Goal: Transaction & Acquisition: Obtain resource

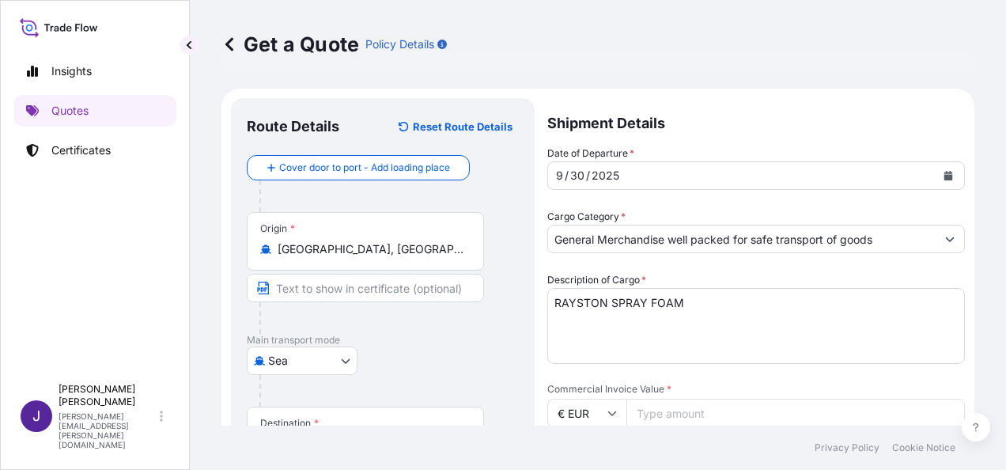
select select "Sea"
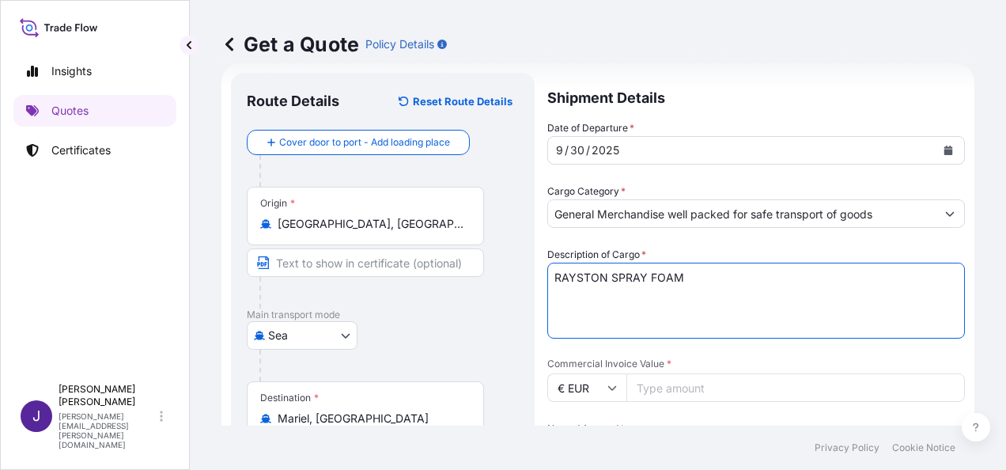
click at [663, 380] on input "Commercial Invoice Value *" at bounding box center [795, 387] width 338 height 28
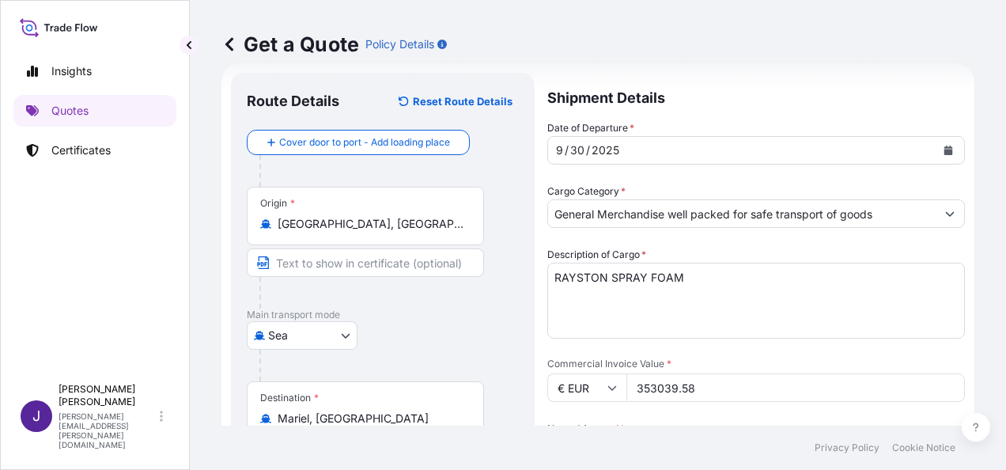
type input "353039.58"
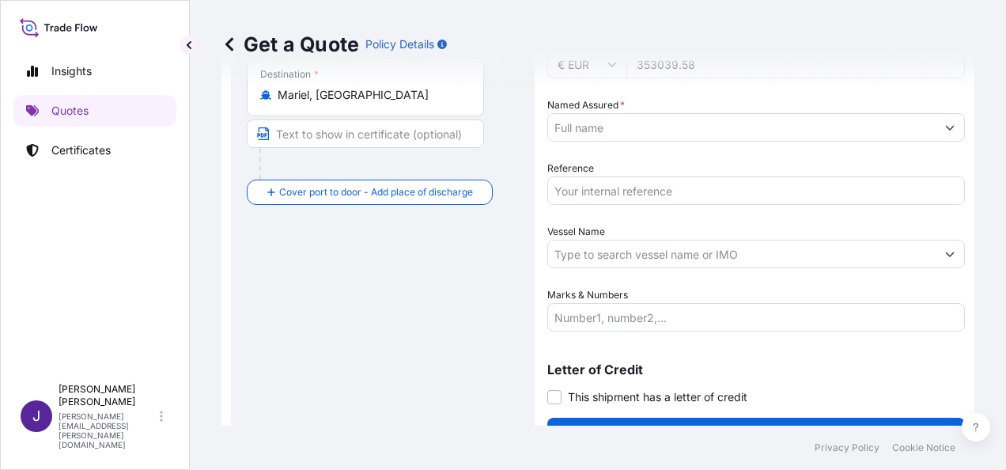
scroll to position [381, 0]
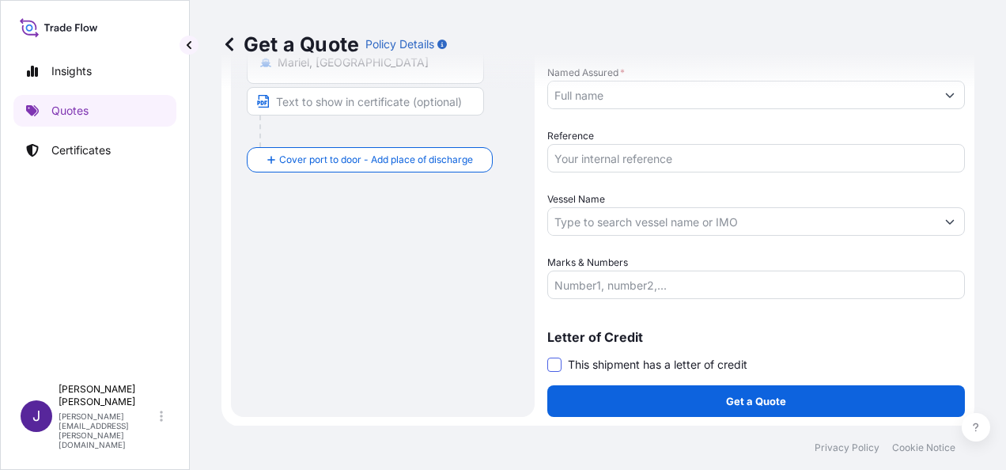
click at [560, 364] on span at bounding box center [554, 364] width 14 height 14
click at [547, 356] on input "This shipment has a letter of credit" at bounding box center [547, 356] width 0 height 0
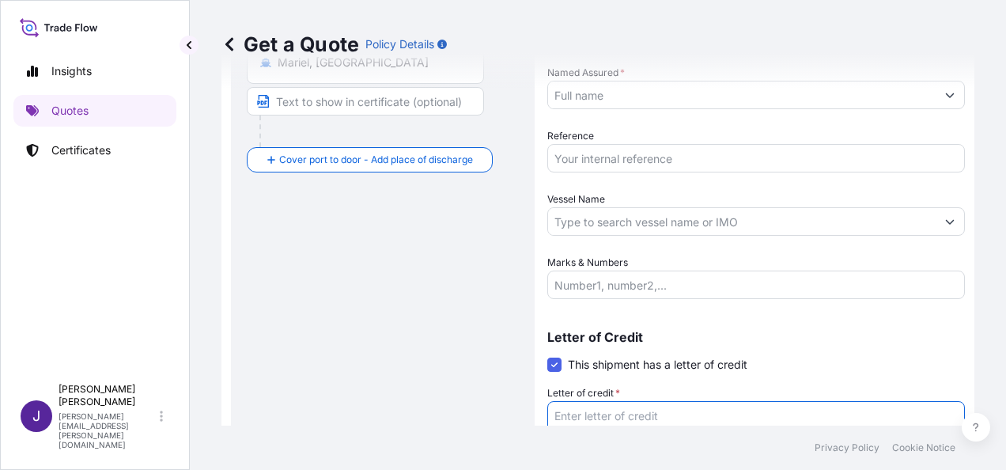
click at [591, 414] on textarea "Letter of credit *" at bounding box center [755, 439] width 417 height 76
paste textarea "FACTURA NR 25001833"
type textarea "FACTURA NR 25001833"
click at [601, 153] on input "Reference" at bounding box center [755, 158] width 417 height 28
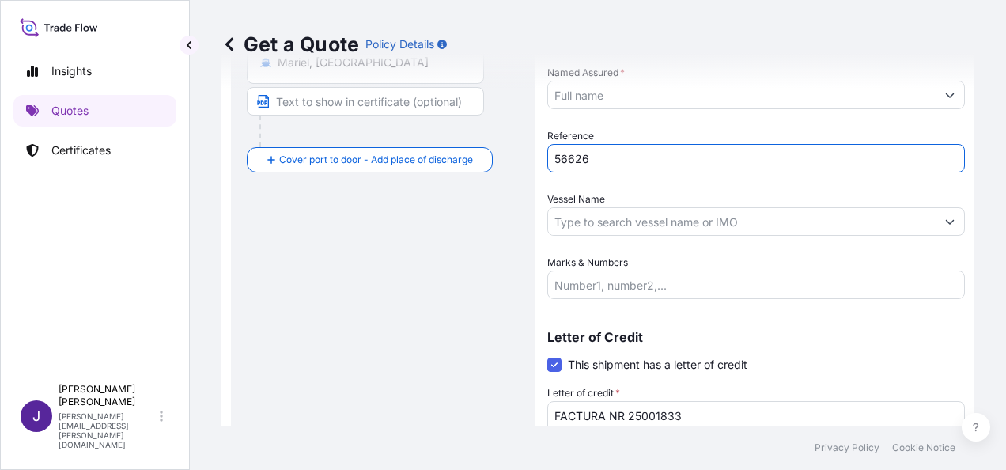
type input "56626"
click at [628, 92] on input "Named Assured *" at bounding box center [741, 95] width 387 height 28
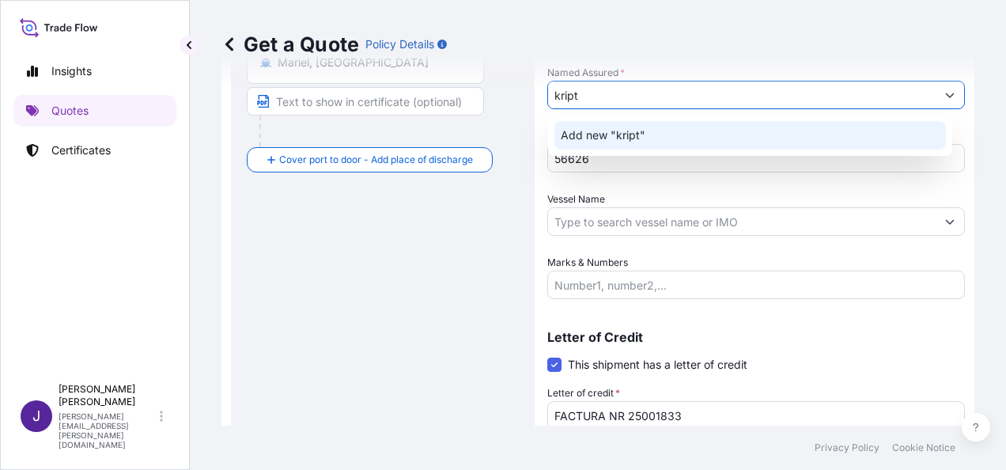
drag, startPoint x: 620, startPoint y: 96, endPoint x: 486, endPoint y: 96, distance: 133.6
click at [486, 96] on form "Route Details Reset Route Details Cover door to port - Add loading place Place …" at bounding box center [597, 126] width 753 height 839
paste input "KRYPTON CHEMICAL, S.L."
click at [614, 138] on span "Add new "KRYPTON CHEMICAL, S.L."" at bounding box center [661, 135] width 201 height 16
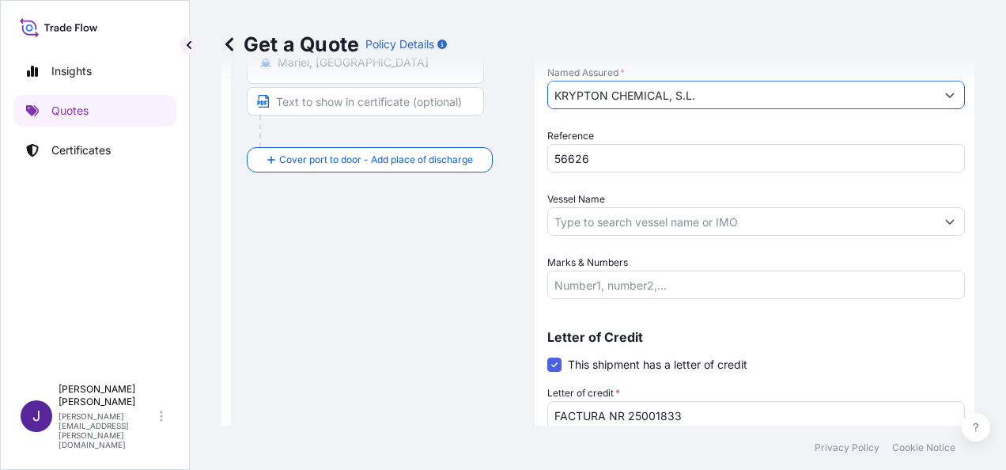
type input "KRYPTON CHEMICAL, S.L."
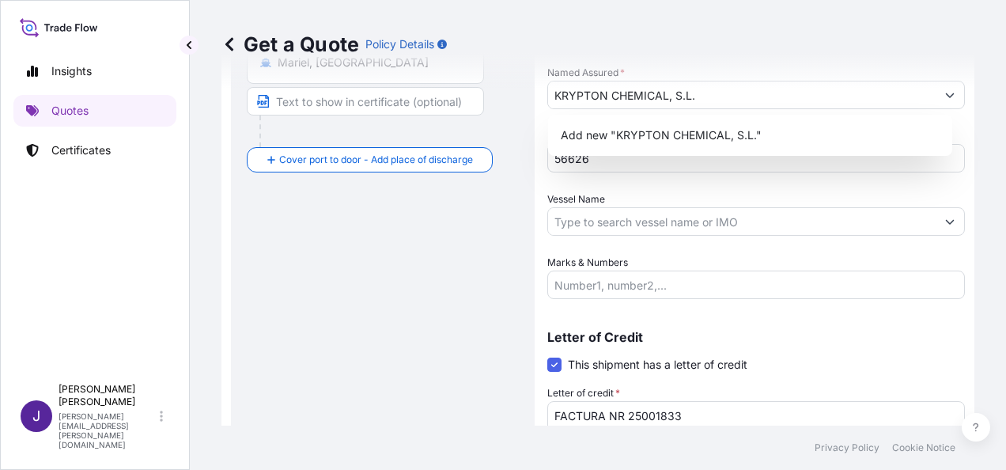
click at [392, 300] on div "Route Details Reset Route Details Cover door to port - Add loading place Place …" at bounding box center [383, 127] width 272 height 788
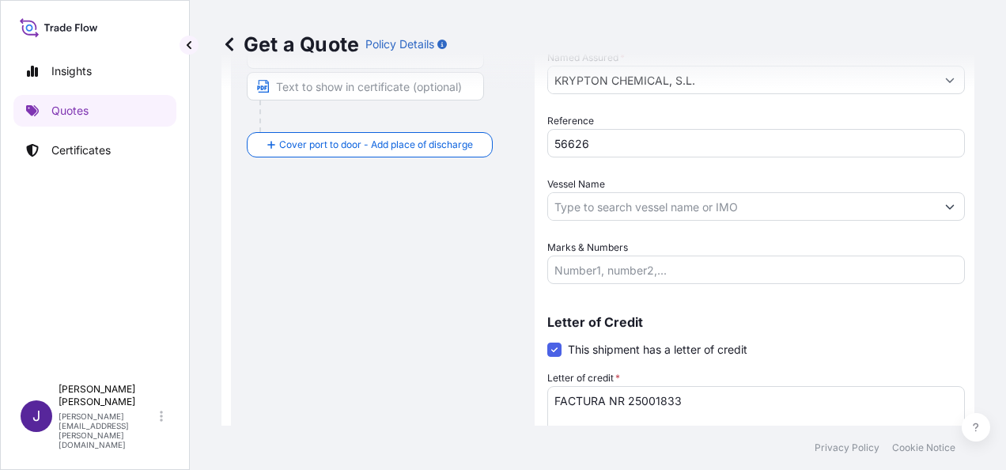
scroll to position [501, 0]
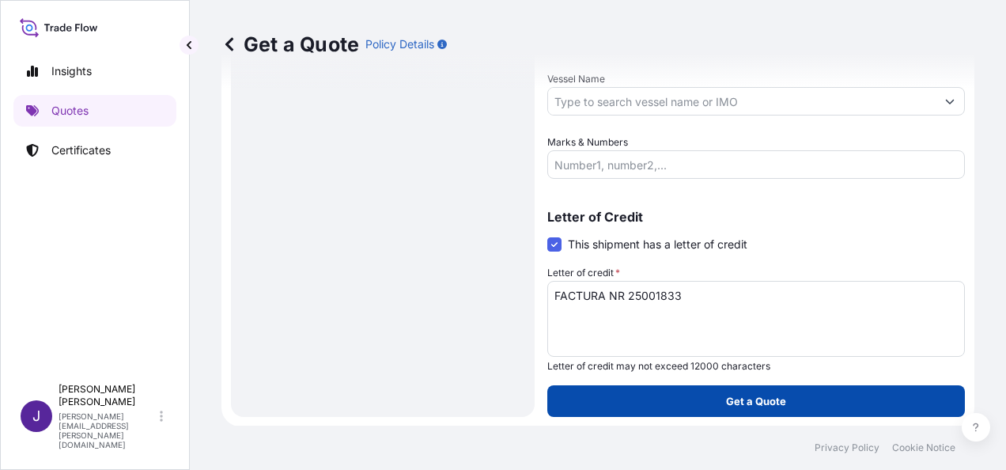
click at [731, 398] on p "Get a Quote" at bounding box center [756, 401] width 60 height 16
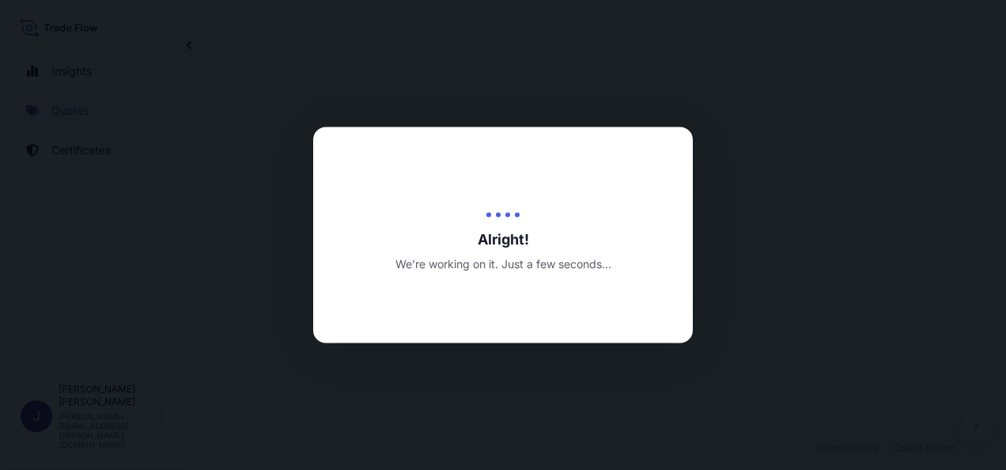
select select "Sea"
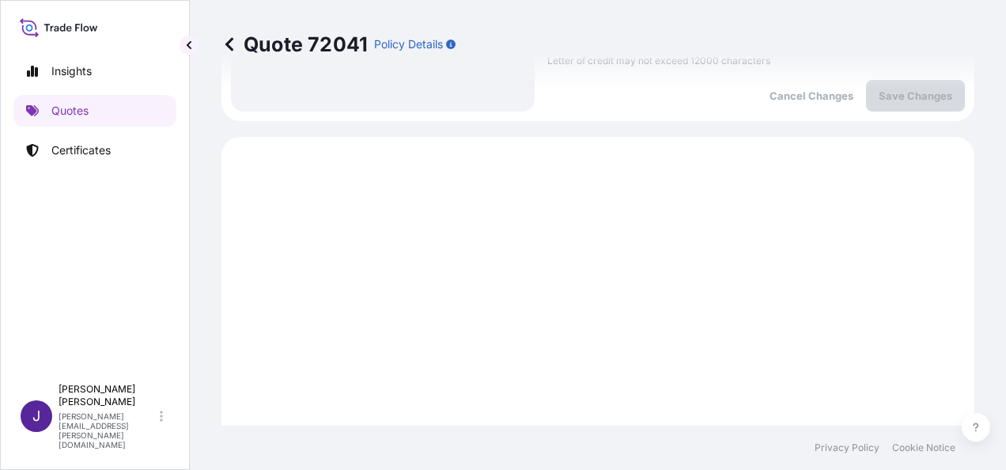
scroll to position [784, 0]
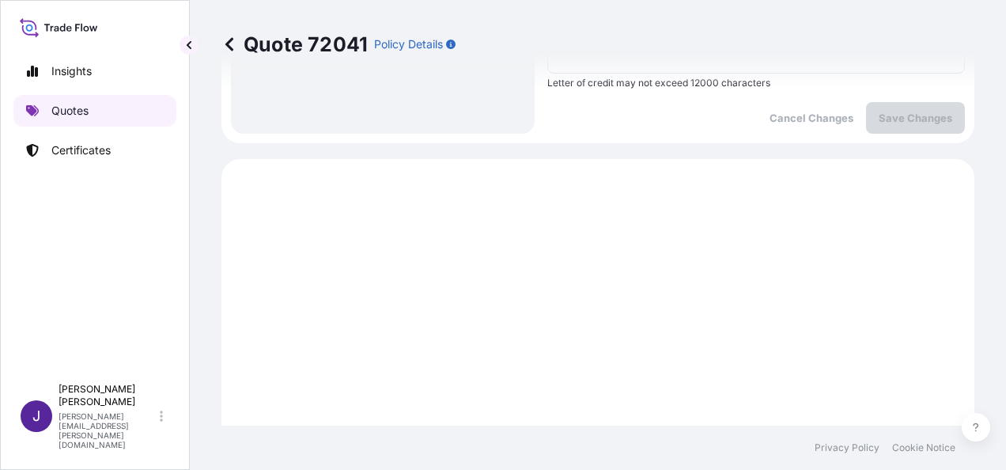
click at [85, 103] on p "Quotes" at bounding box center [69, 111] width 37 height 16
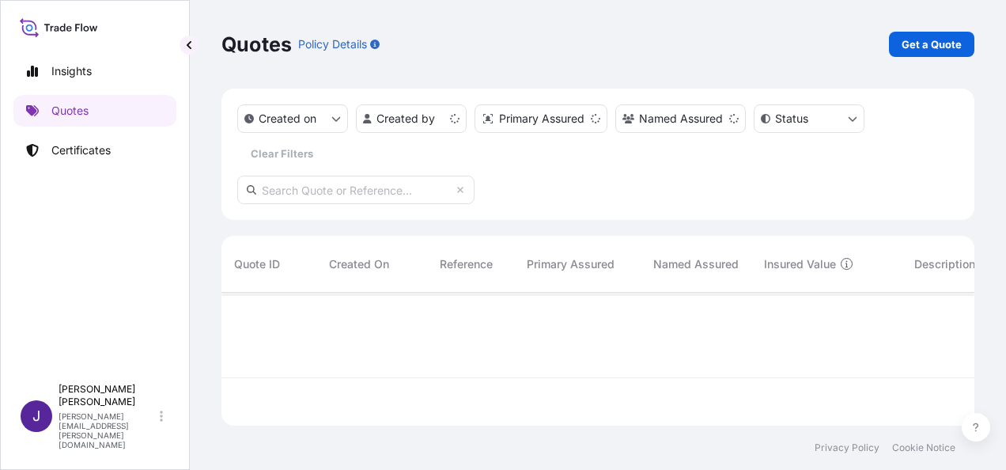
scroll to position [130, 740]
click at [920, 38] on p "Get a Quote" at bounding box center [931, 44] width 60 height 16
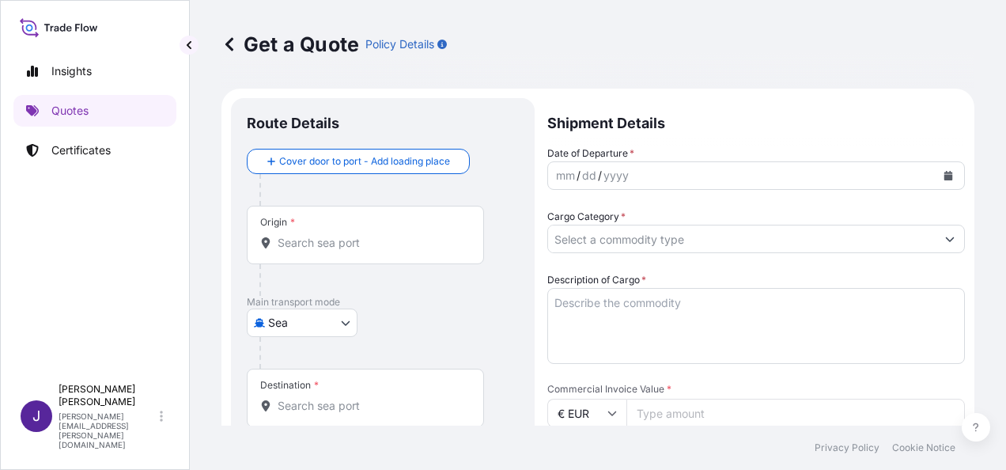
scroll to position [25, 0]
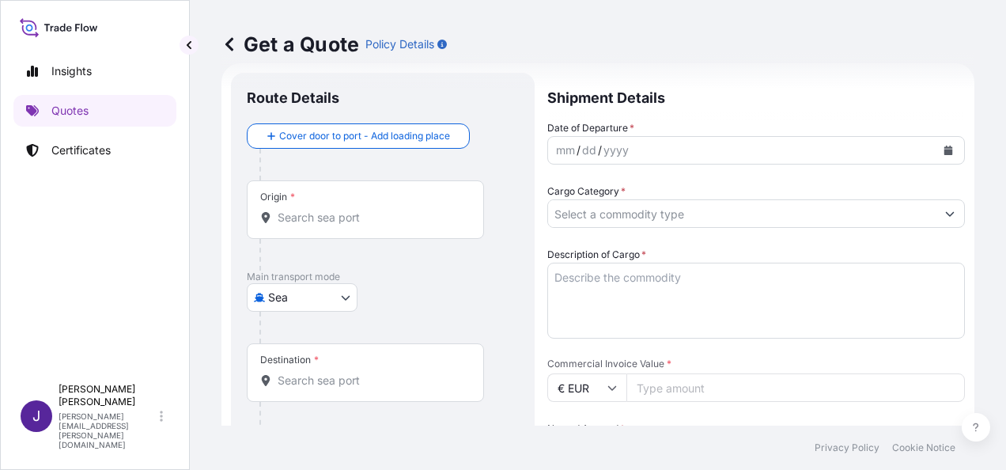
click at [335, 298] on body "Insights Quotes Certificates J [PERSON_NAME] [PERSON_NAME][EMAIL_ADDRESS][PERSO…" at bounding box center [503, 235] width 1006 height 470
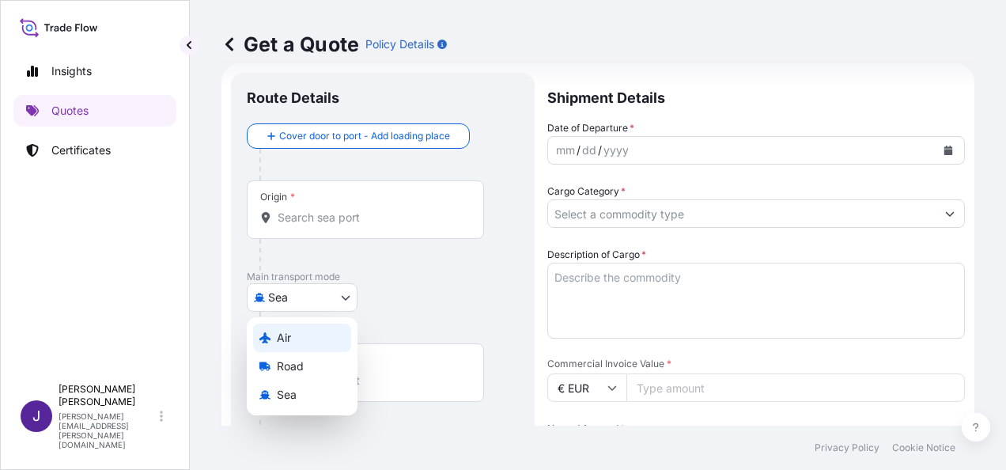
click at [312, 335] on div "Air" at bounding box center [302, 337] width 98 height 28
select select "Air"
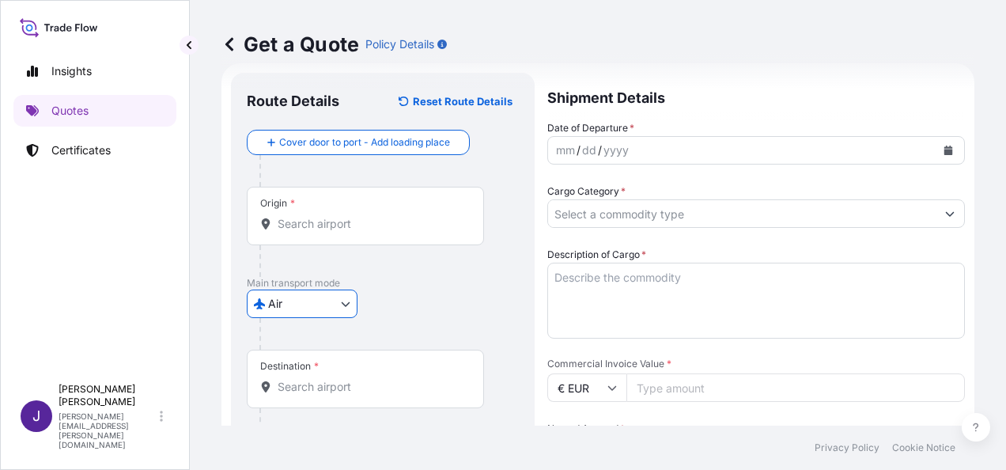
click at [370, 225] on input "Origin *" at bounding box center [371, 224] width 187 height 16
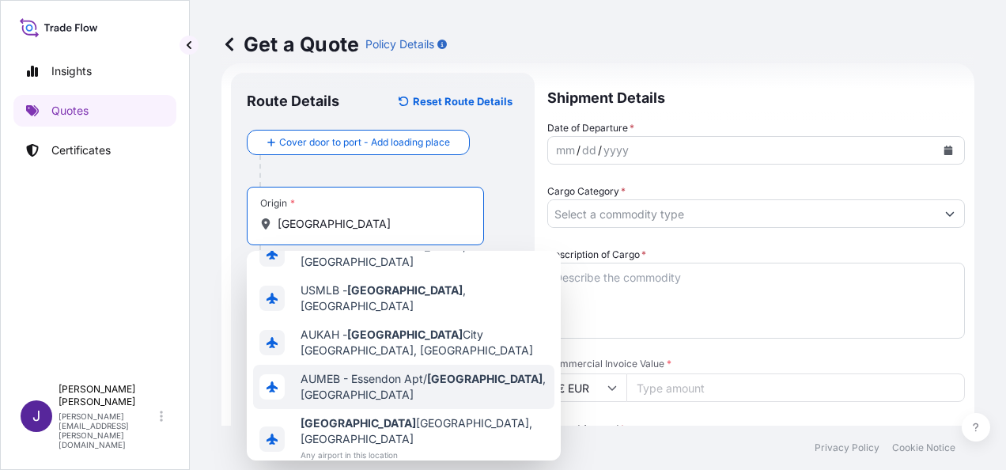
scroll to position [49, 0]
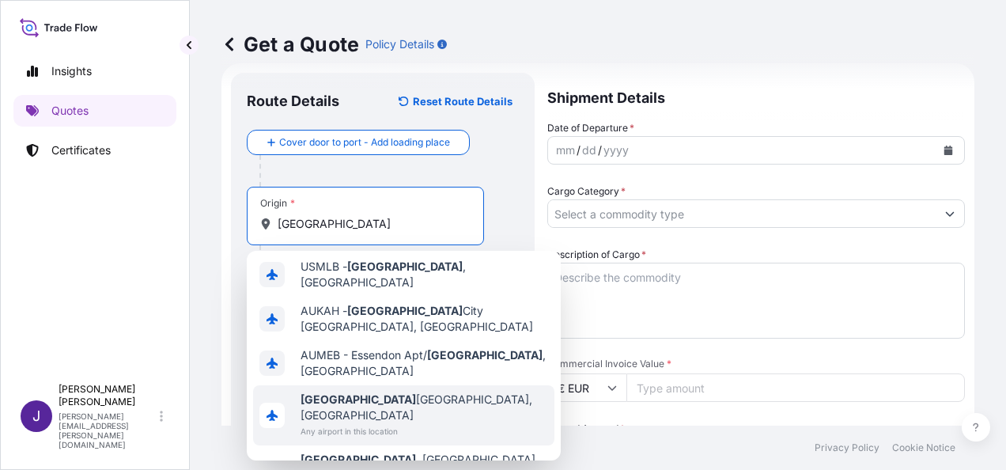
click at [398, 391] on span "[GEOGRAPHIC_DATA] [GEOGRAPHIC_DATA], [GEOGRAPHIC_DATA]" at bounding box center [423, 407] width 247 height 32
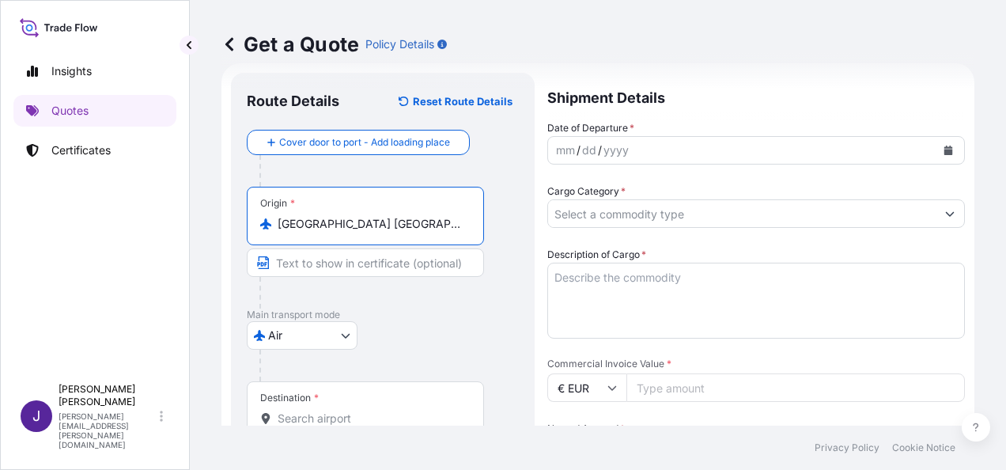
type input "[GEOGRAPHIC_DATA] [GEOGRAPHIC_DATA], [GEOGRAPHIC_DATA]"
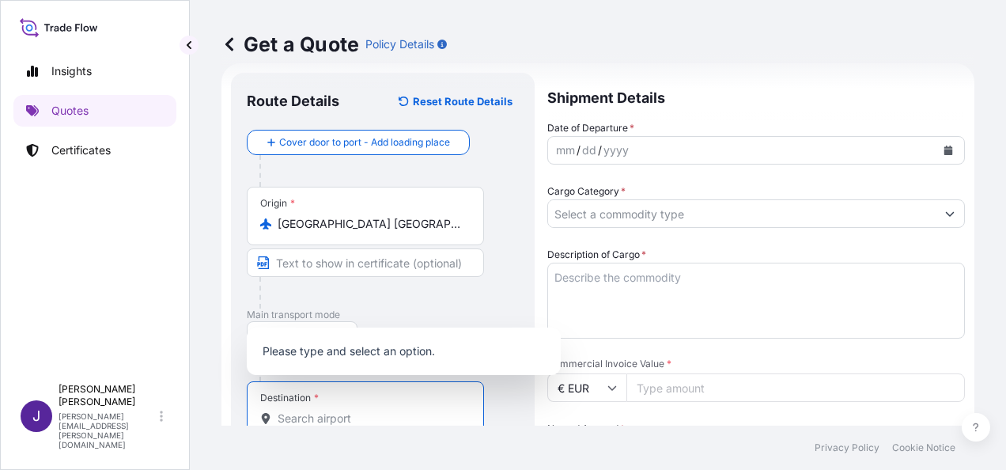
click at [398, 417] on input "Destination *" at bounding box center [371, 418] width 187 height 16
click at [381, 417] on input "Destination * Please select a destination" at bounding box center [371, 418] width 187 height 16
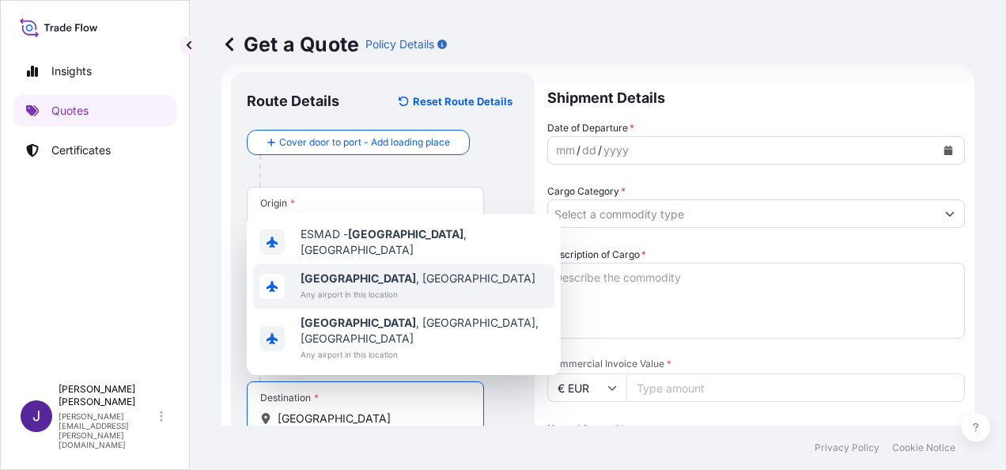
click at [348, 286] on span "[GEOGRAPHIC_DATA] , [GEOGRAPHIC_DATA]" at bounding box center [417, 278] width 235 height 16
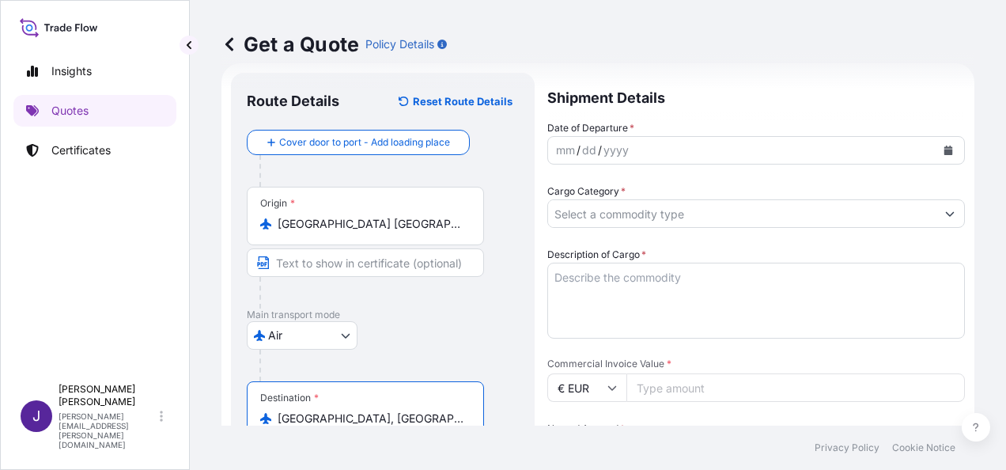
type input "[GEOGRAPHIC_DATA], [GEOGRAPHIC_DATA]"
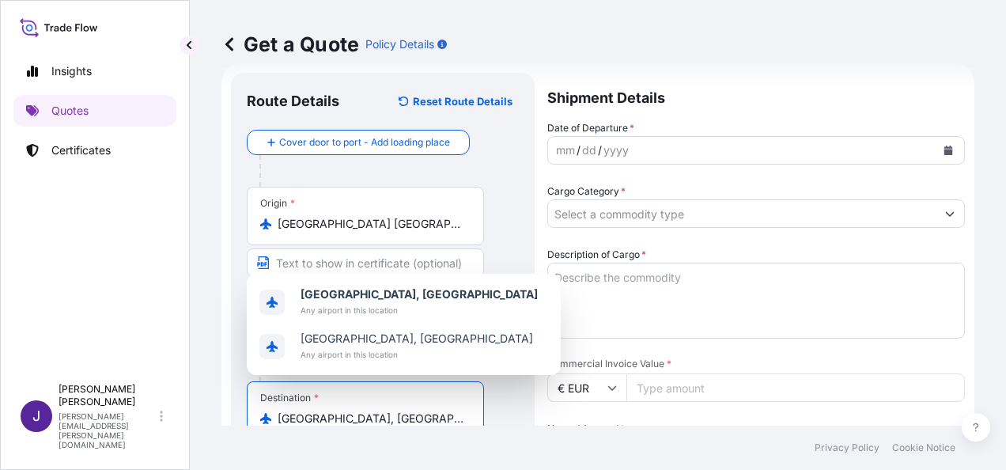
click at [944, 153] on icon "Calendar" at bounding box center [948, 149] width 9 height 9
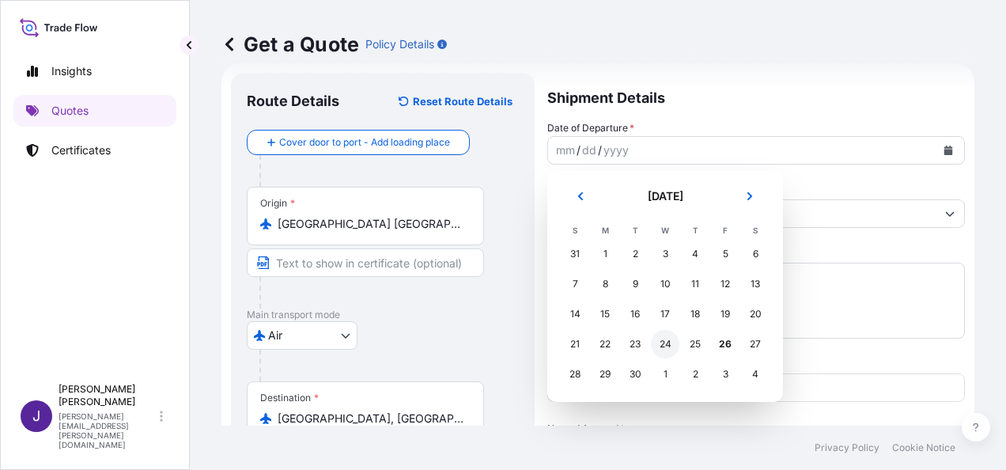
click at [666, 348] on div "24" at bounding box center [665, 344] width 28 height 28
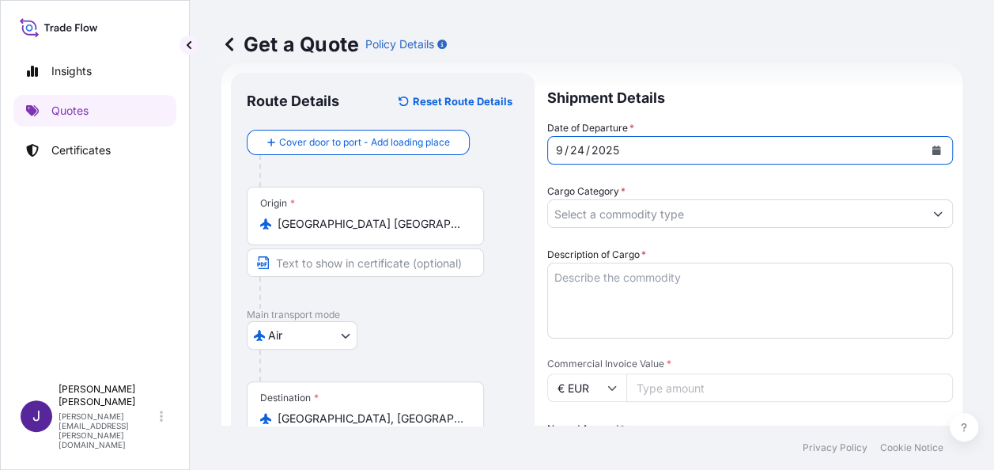
click at [686, 212] on input "Cargo Category *" at bounding box center [736, 213] width 376 height 28
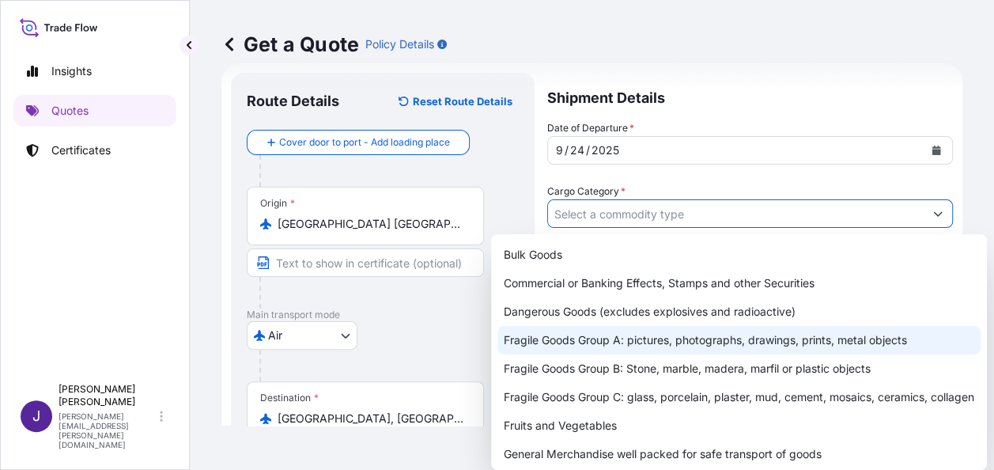
click at [640, 338] on div "Fragile Goods Group A: pictures, photographs, drawings, prints, metal objects" at bounding box center [738, 340] width 483 height 28
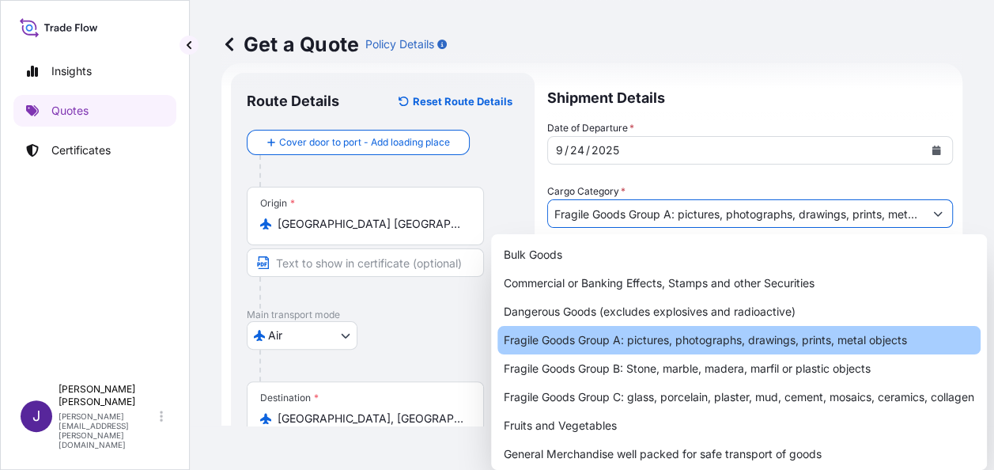
type input "Fragile Goods Group A: pictures, photographs, drawings, prints, metal objects"
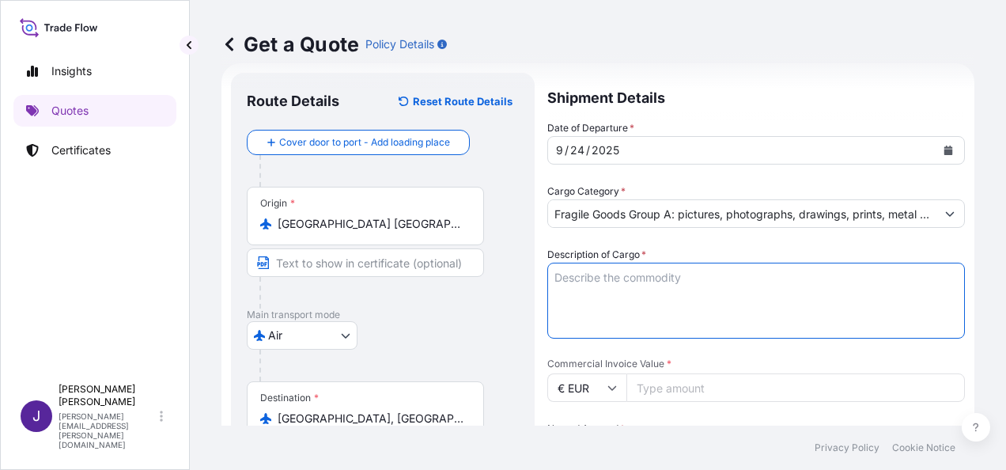
click at [646, 275] on textarea "Description of Cargo *" at bounding box center [755, 301] width 417 height 76
type textarea "CUADRO"
click at [637, 383] on input "Commercial Invoice Value *" at bounding box center [795, 387] width 338 height 28
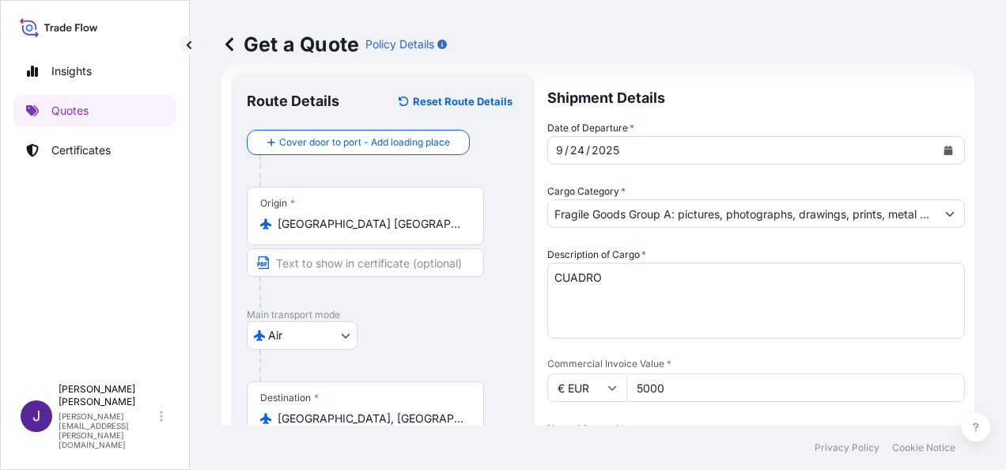
type input "5000"
click at [495, 313] on p "Main transport mode" at bounding box center [383, 314] width 272 height 13
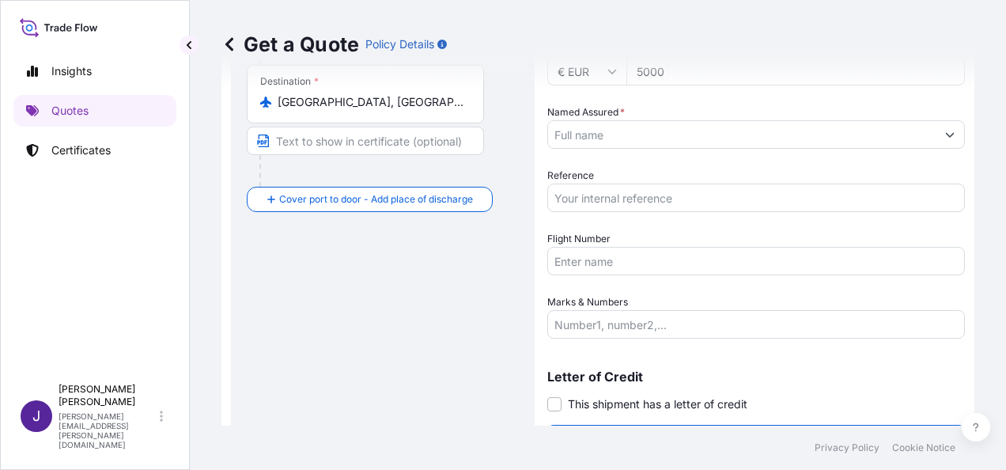
click at [615, 190] on input "Reference" at bounding box center [755, 197] width 417 height 28
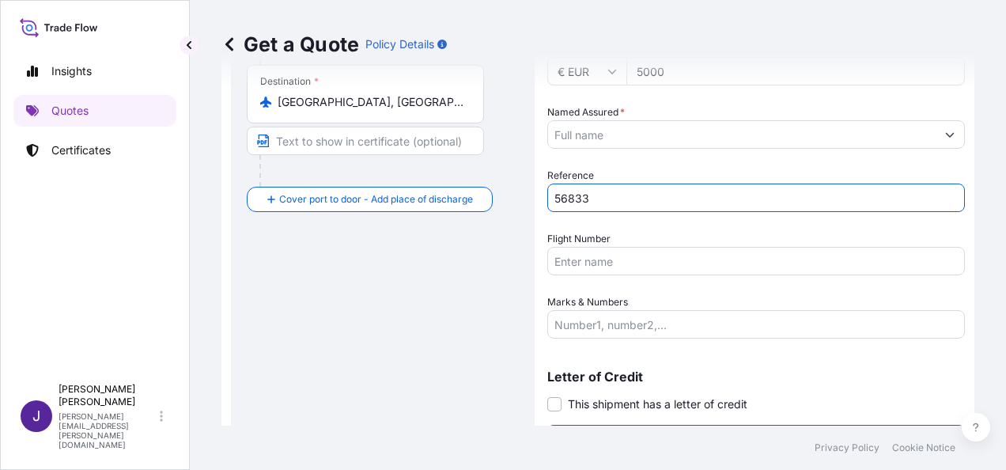
type input "56833"
click at [620, 131] on input "Named Assured *" at bounding box center [741, 134] width 387 height 28
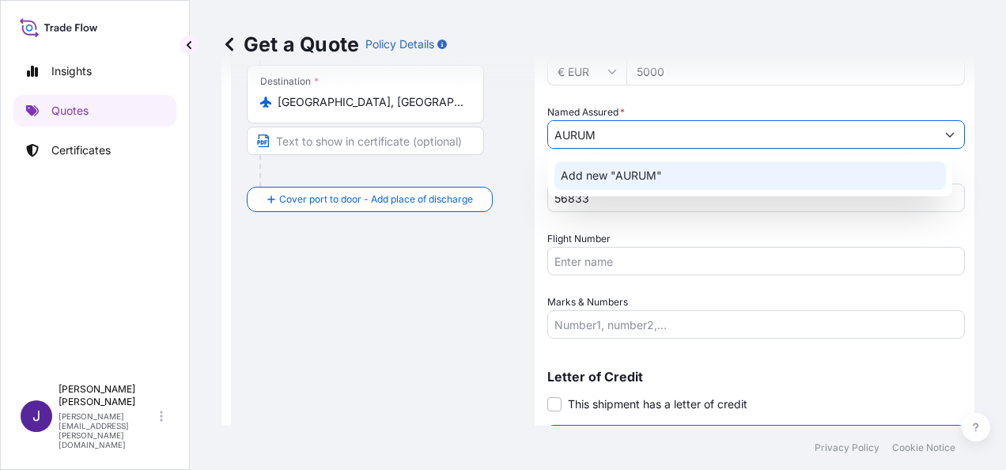
drag, startPoint x: 651, startPoint y: 132, endPoint x: 498, endPoint y: 139, distance: 152.8
click at [498, 139] on form "Route Details Reset Route Details Cover door to port - Add loading place Place …" at bounding box center [597, 106] width 753 height 719
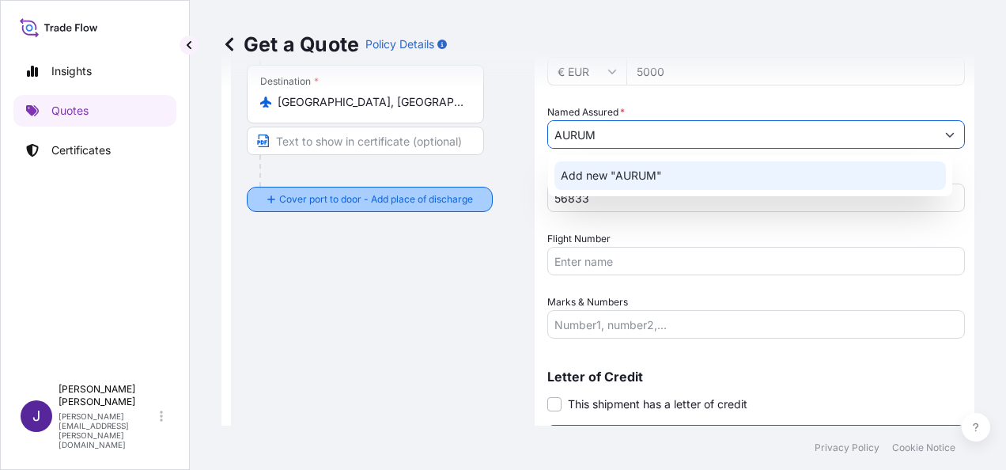
paste input "FINE ARTS"
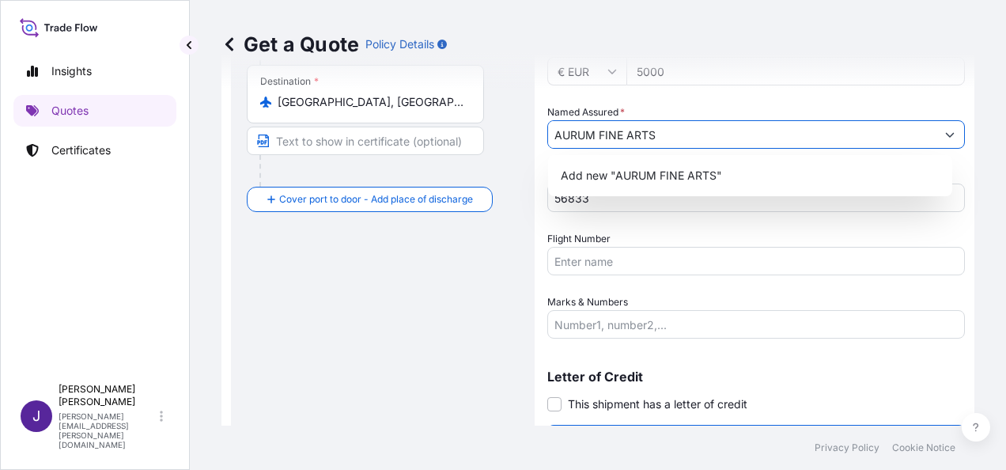
type input "AURUM FINE ARTS"
click at [640, 235] on div "Flight Number" at bounding box center [755, 253] width 417 height 44
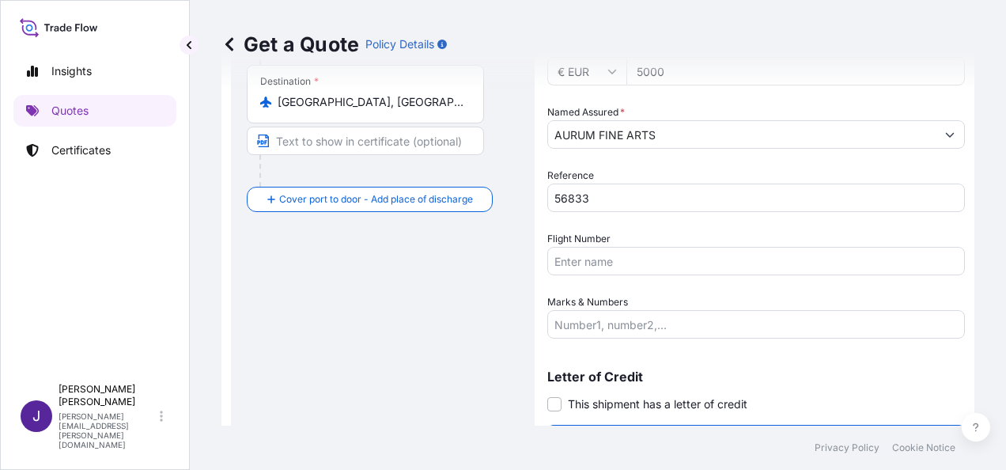
click at [648, 256] on input "Flight Number" at bounding box center [755, 261] width 417 height 28
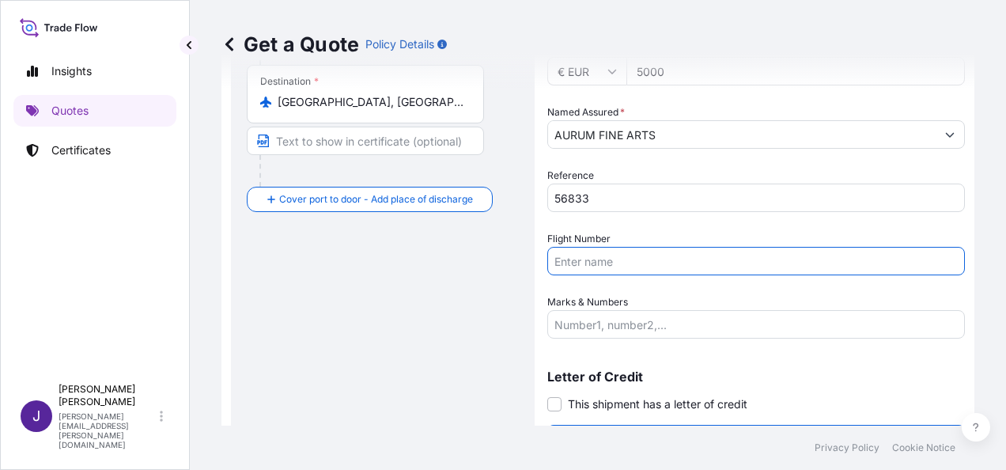
click at [618, 256] on input "Flight Number" at bounding box center [755, 261] width 417 height 28
paste input "AWB 176-17177804"
type input "AWB 176-17177804"
click at [643, 323] on input "Marks & Numbers" at bounding box center [755, 324] width 417 height 28
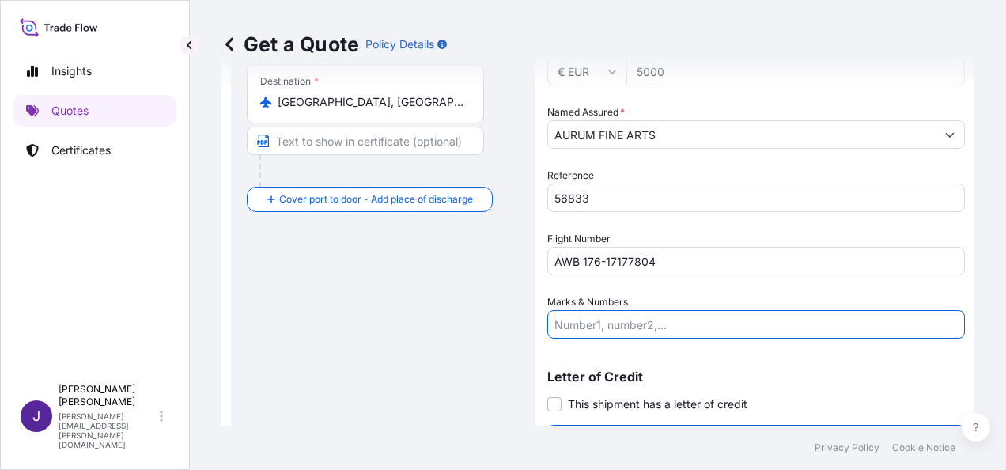
click at [599, 321] on input "Marks & Numbers" at bounding box center [755, 324] width 417 height 28
paste input "1 box // 17 KGS"
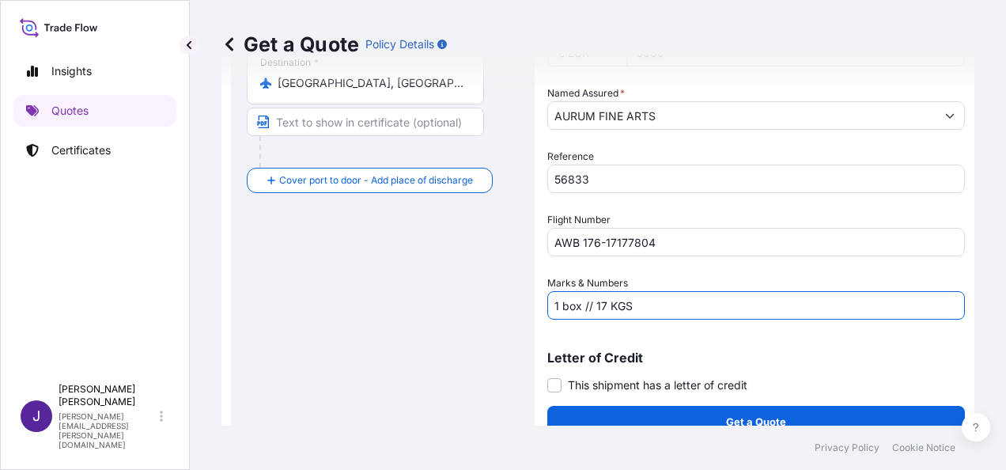
scroll to position [381, 0]
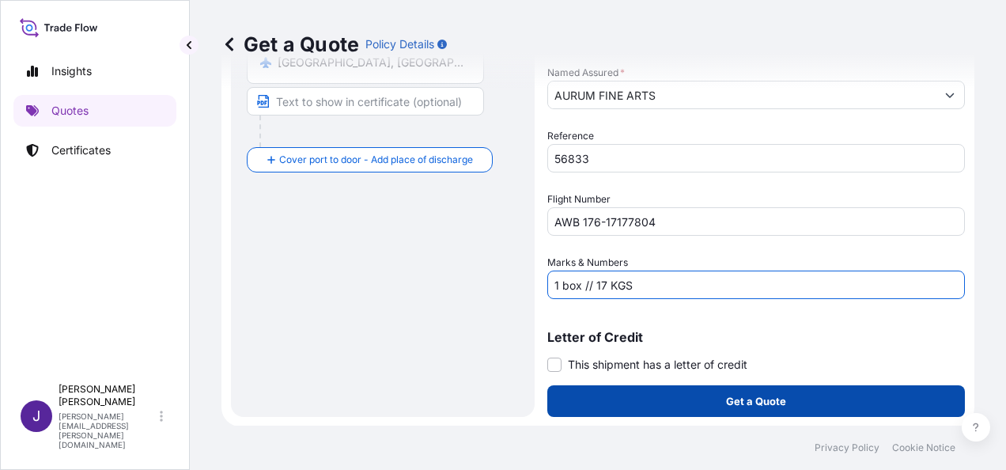
type input "1 box // 17 KGS"
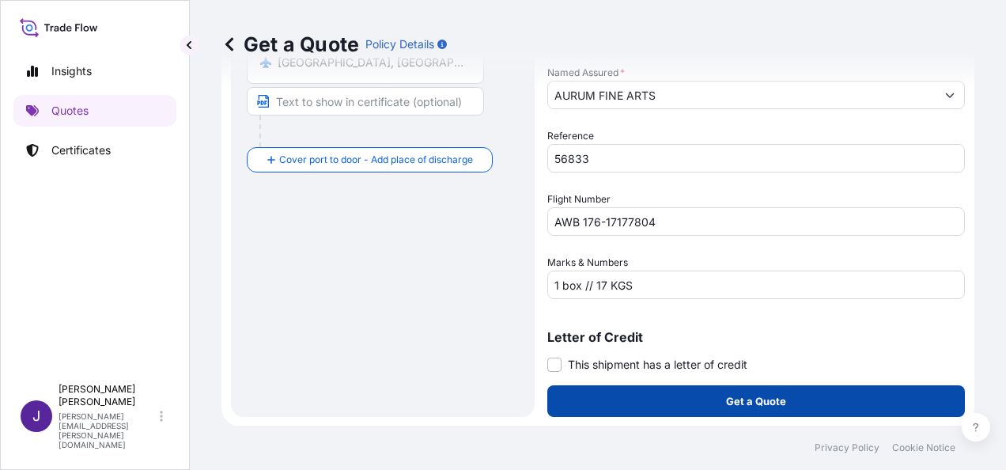
click at [788, 406] on button "Get a Quote" at bounding box center [755, 401] width 417 height 32
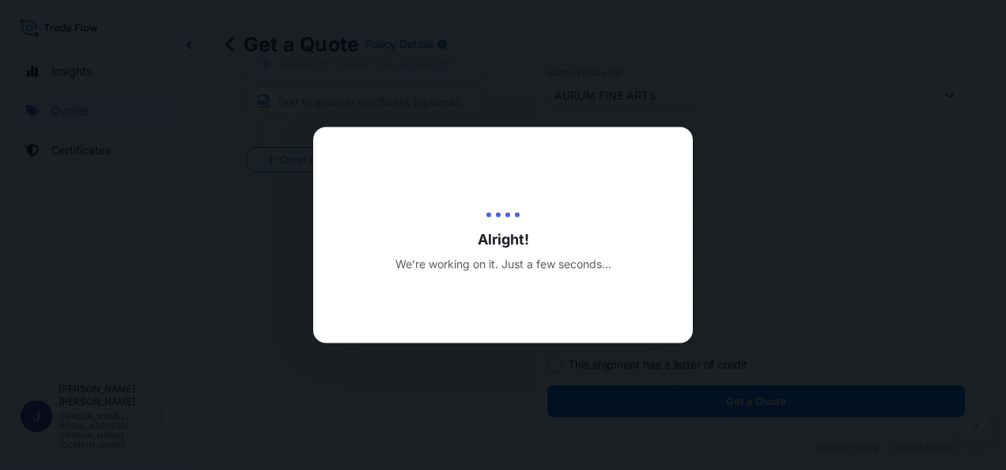
select select "Air"
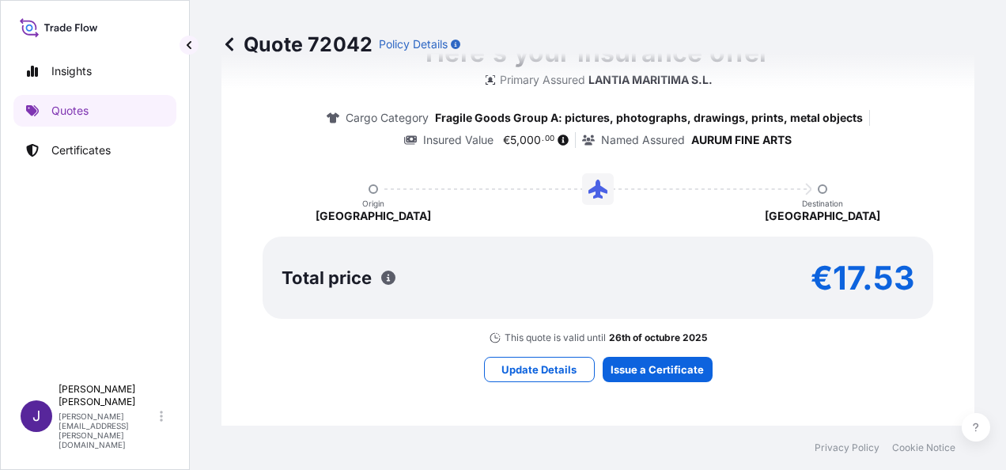
scroll to position [1344, 0]
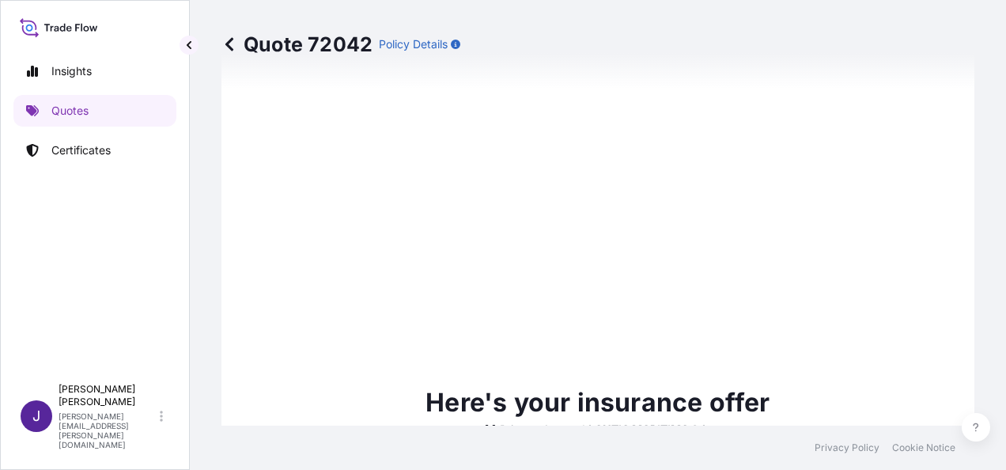
type input "[DATE]"
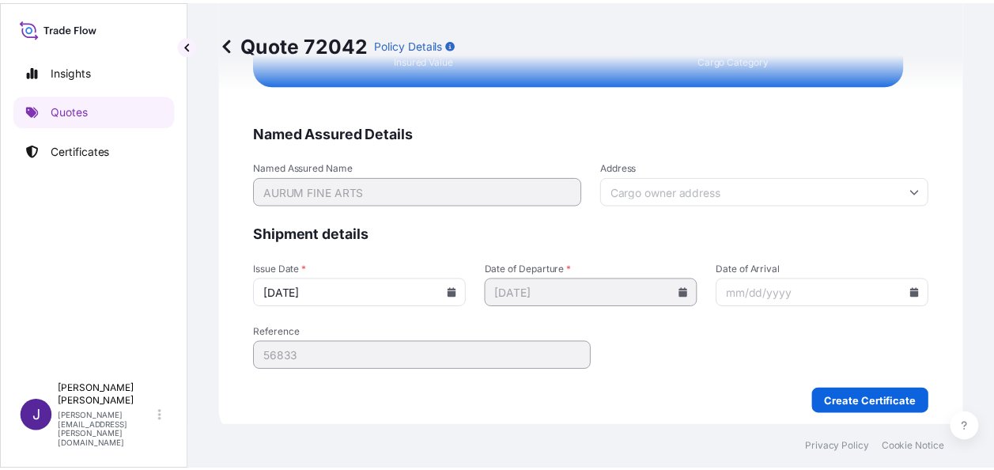
scroll to position [2988, 0]
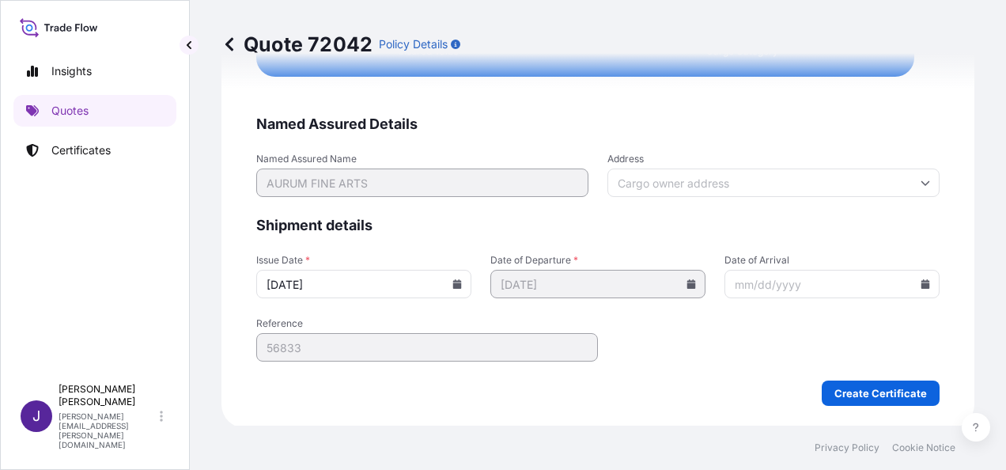
click at [919, 278] on input "Date of Arrival" at bounding box center [831, 284] width 215 height 28
click at [921, 281] on icon at bounding box center [925, 283] width 9 height 9
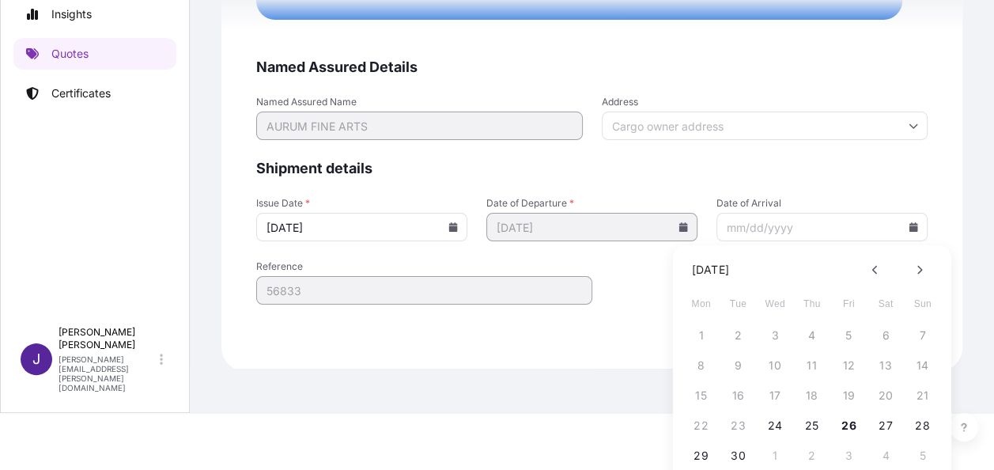
scroll to position [109, 0]
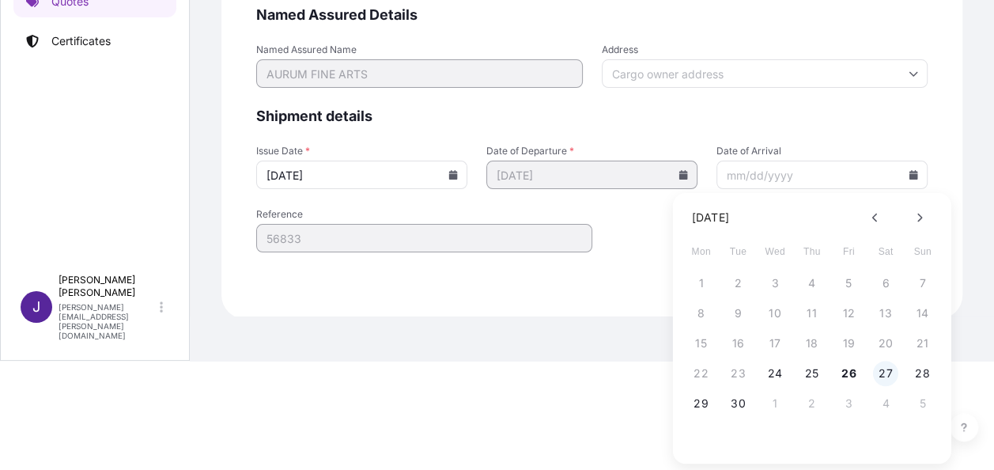
click at [883, 377] on button "27" at bounding box center [885, 373] width 25 height 25
type input "[DATE]"
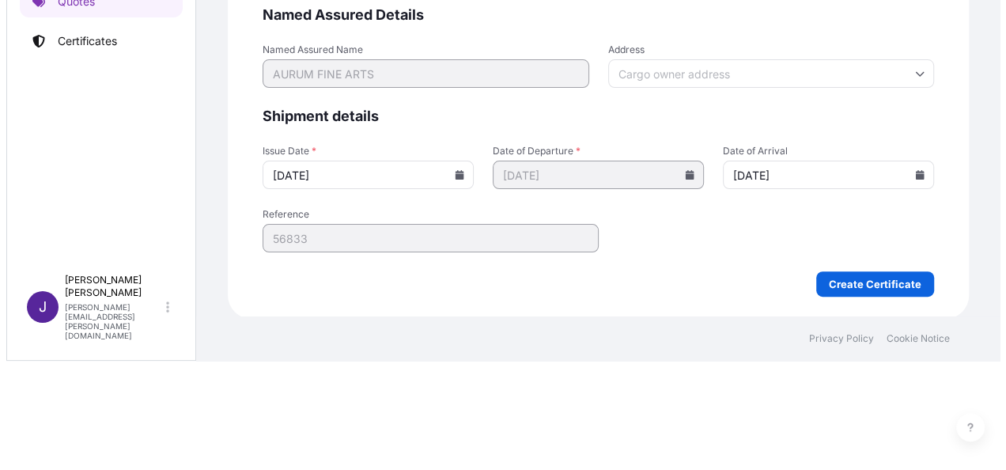
scroll to position [0, 0]
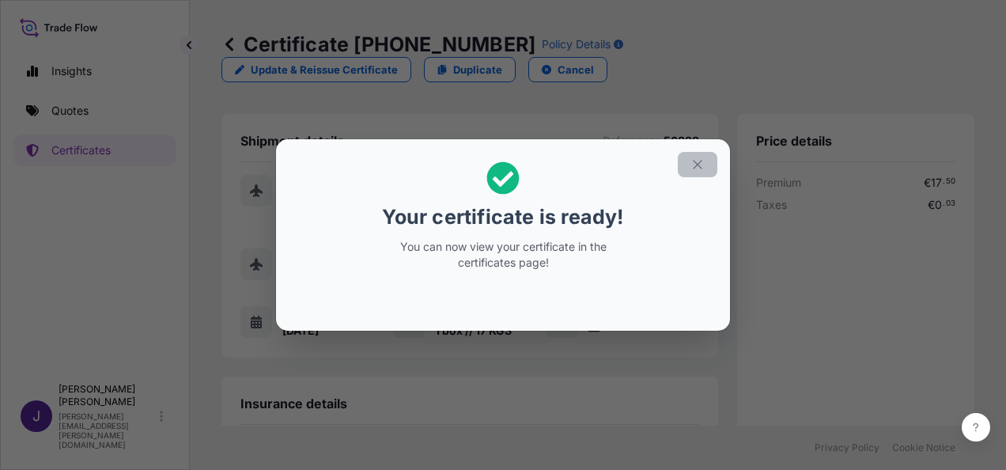
click at [692, 162] on icon "button" at bounding box center [697, 164] width 14 height 14
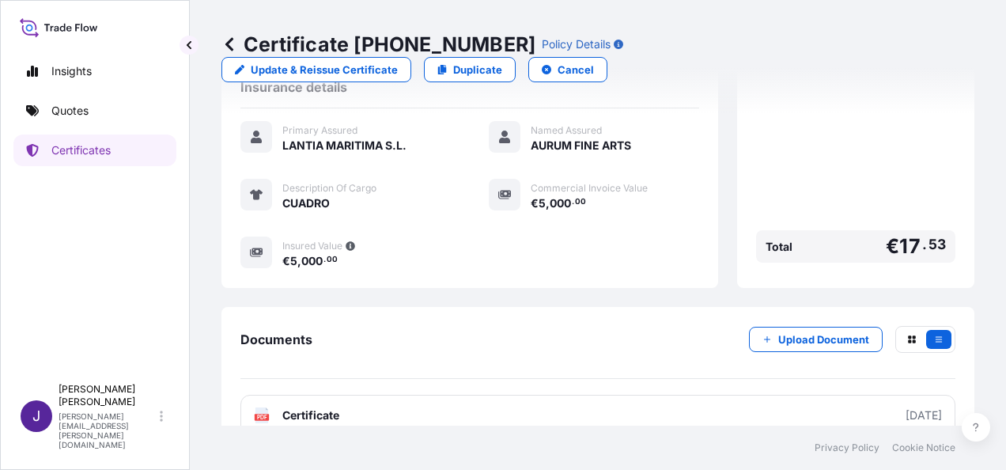
scroll to position [317, 0]
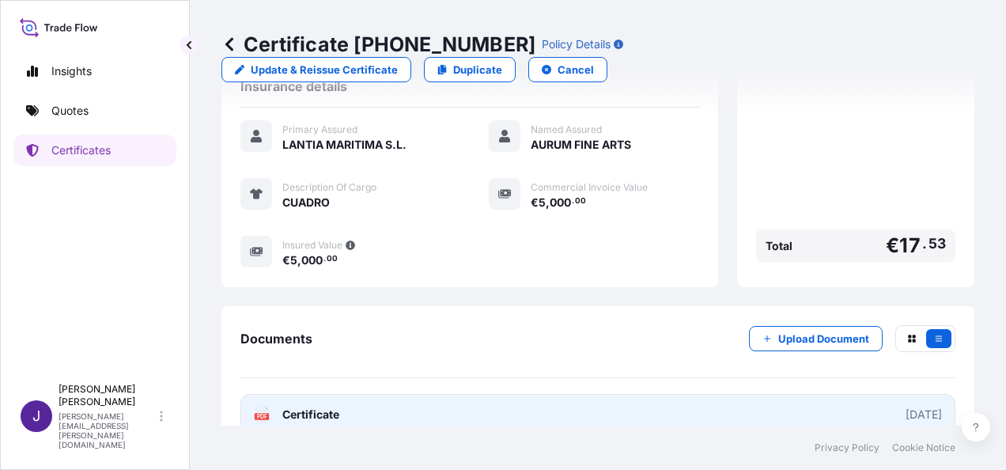
click at [480, 399] on link "PDF Certificate [DATE]" at bounding box center [597, 414] width 715 height 41
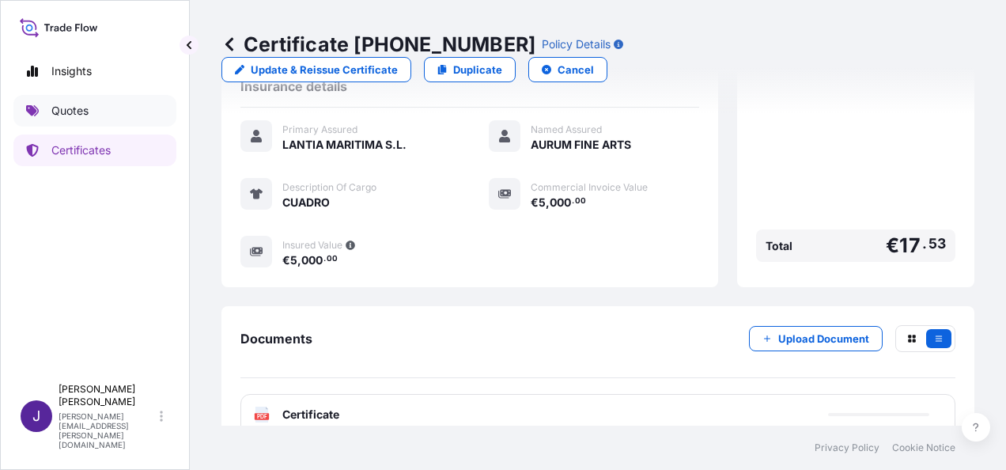
click at [73, 110] on p "Quotes" at bounding box center [69, 111] width 37 height 16
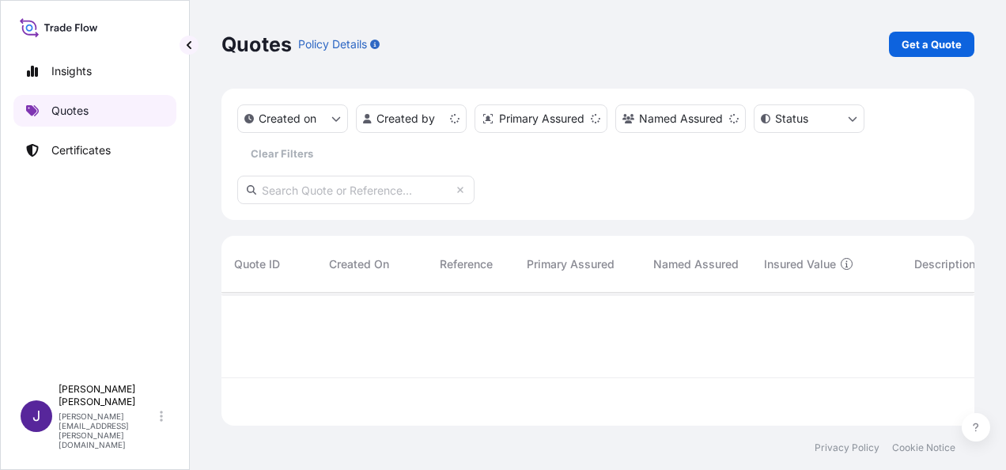
scroll to position [130, 740]
click at [947, 52] on link "Get a Quote" at bounding box center [931, 44] width 85 height 25
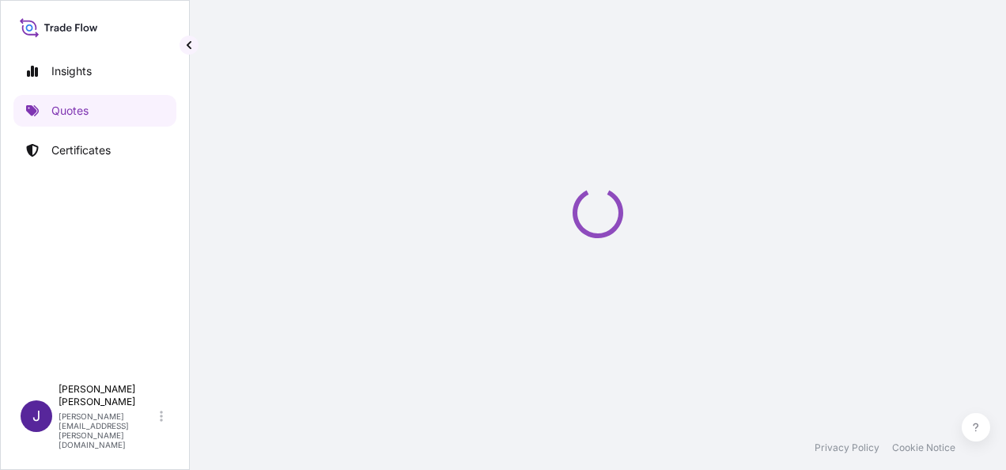
select select "Sea"
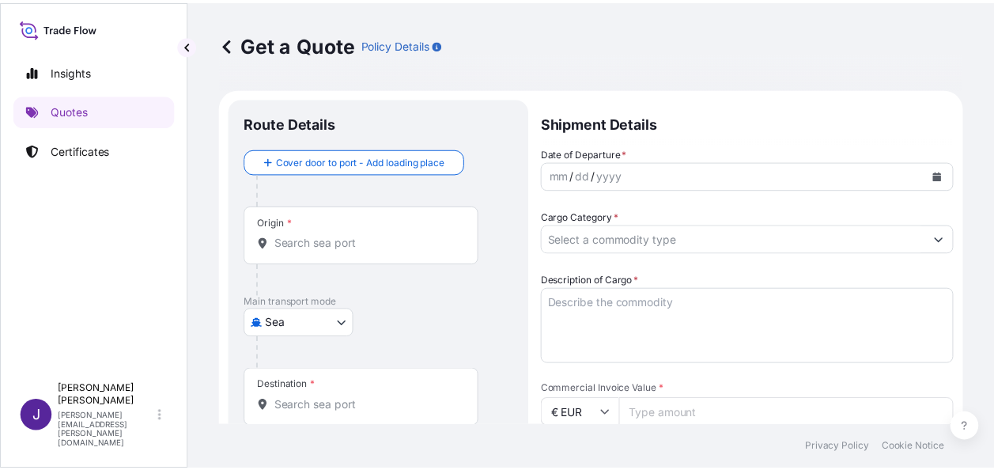
scroll to position [25, 0]
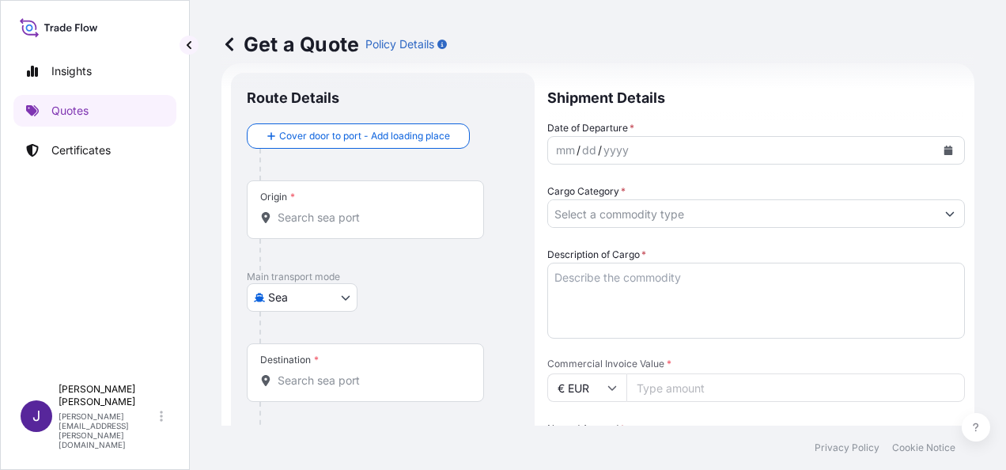
click at [336, 215] on input "Origin *" at bounding box center [371, 218] width 187 height 16
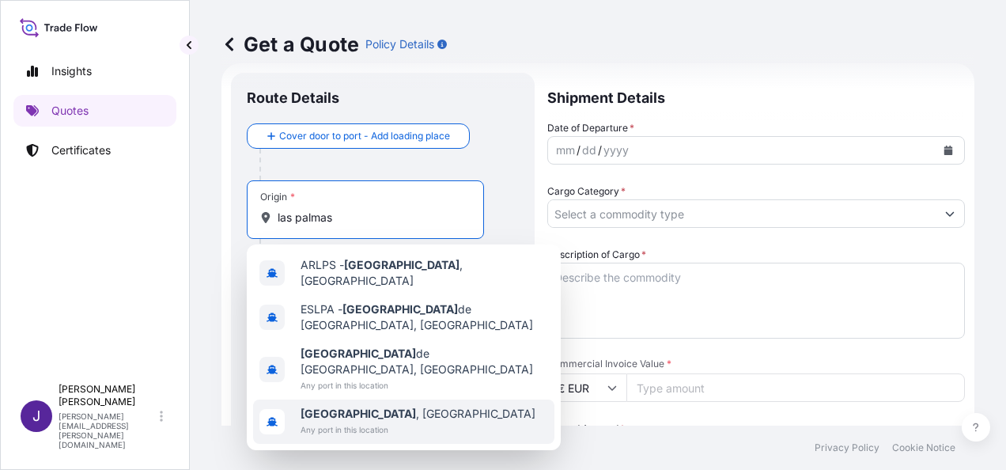
click at [346, 406] on b "[GEOGRAPHIC_DATA]" at bounding box center [357, 412] width 115 height 13
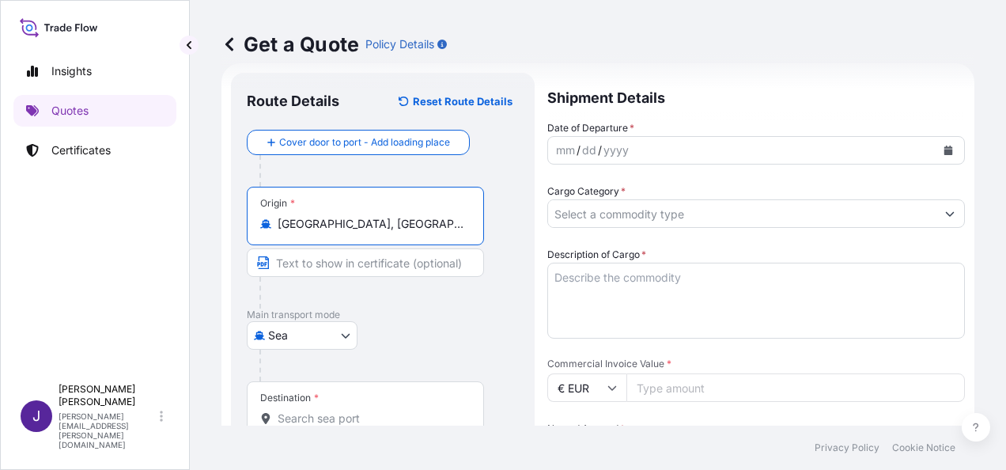
type input "[GEOGRAPHIC_DATA], [GEOGRAPHIC_DATA]"
click at [336, 421] on input "Destination *" at bounding box center [371, 418] width 187 height 16
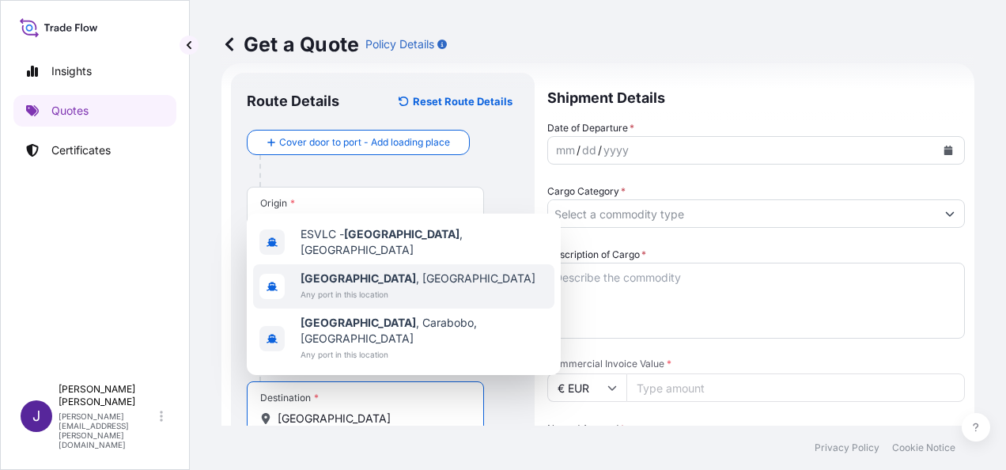
click at [385, 286] on span "[GEOGRAPHIC_DATA] , [GEOGRAPHIC_DATA]" at bounding box center [417, 278] width 235 height 16
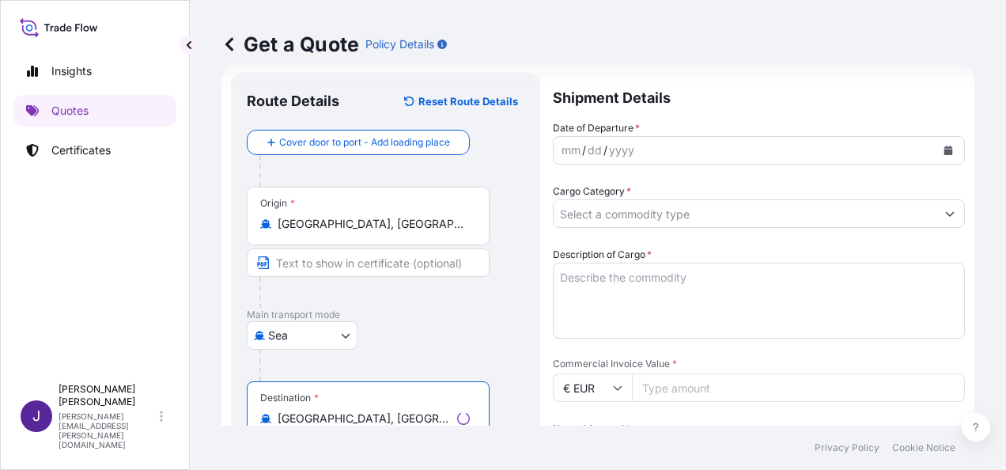
type input "[GEOGRAPHIC_DATA], [GEOGRAPHIC_DATA]"
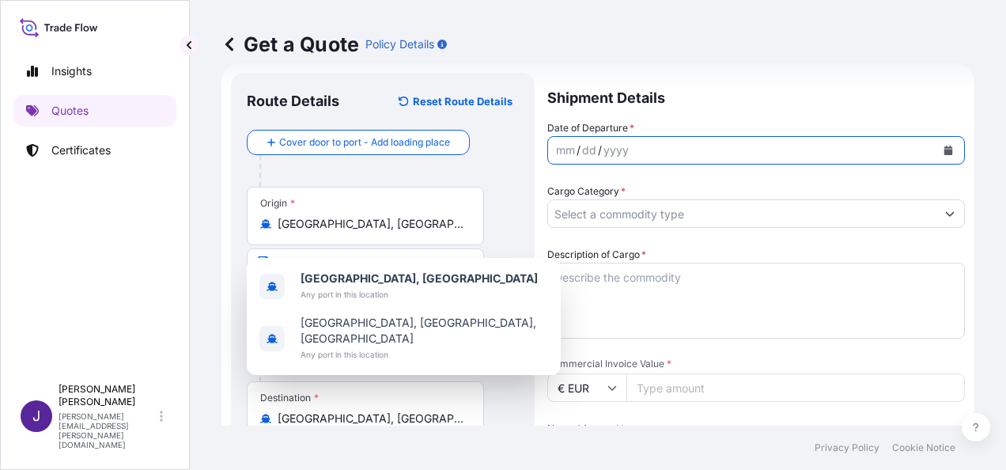
click at [942, 154] on button "Calendar" at bounding box center [947, 150] width 25 height 25
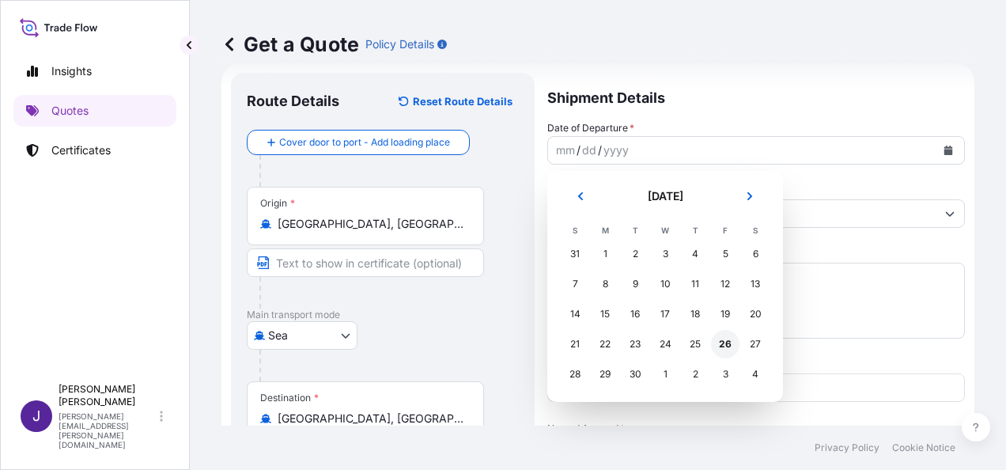
click at [731, 343] on div "26" at bounding box center [725, 344] width 28 height 28
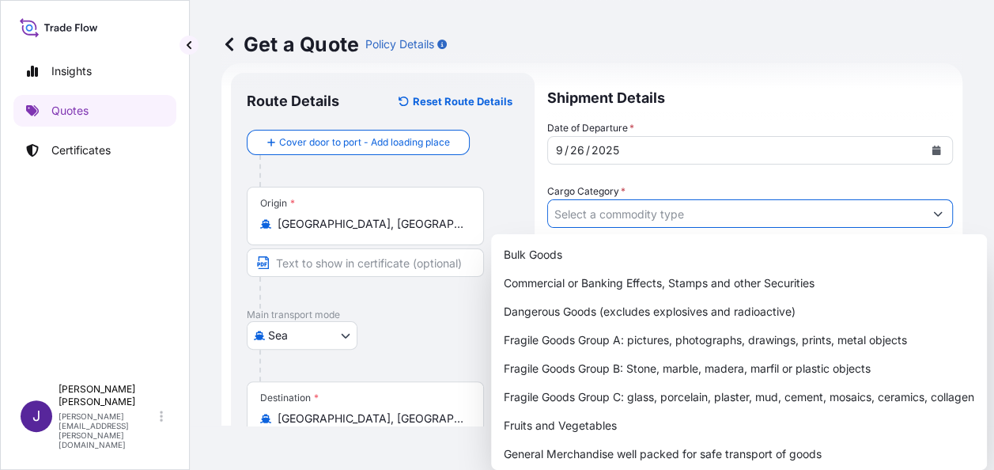
click at [661, 212] on input "Cargo Category *" at bounding box center [736, 213] width 376 height 28
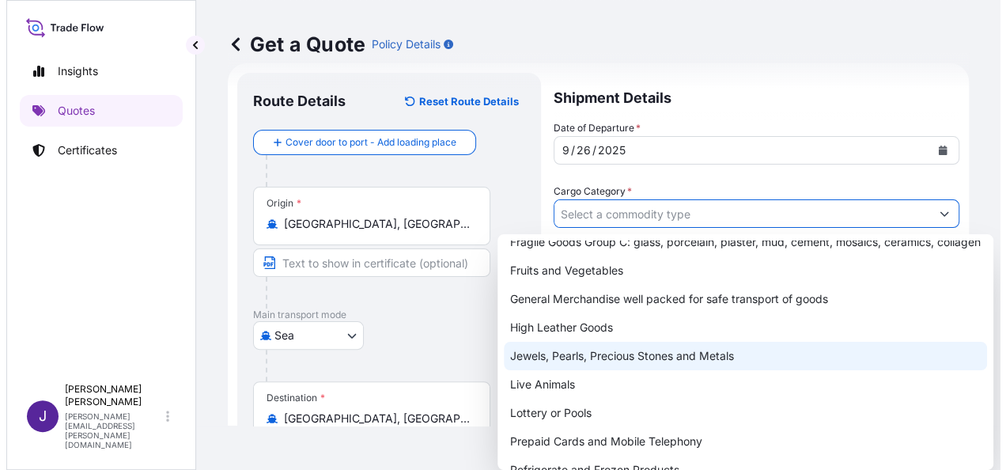
scroll to position [158, 0]
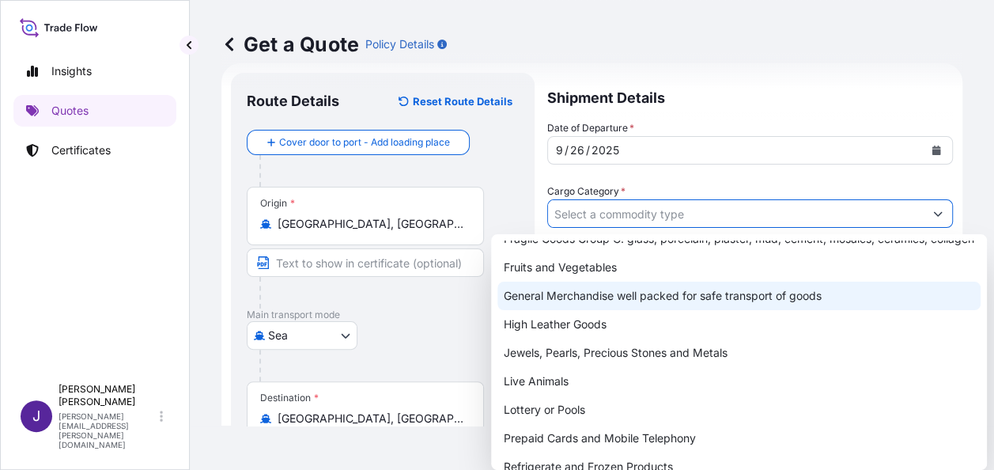
click at [611, 310] on div "General Merchandise well packed for safe transport of goods" at bounding box center [738, 295] width 483 height 28
type input "General Merchandise well packed for safe transport of goods"
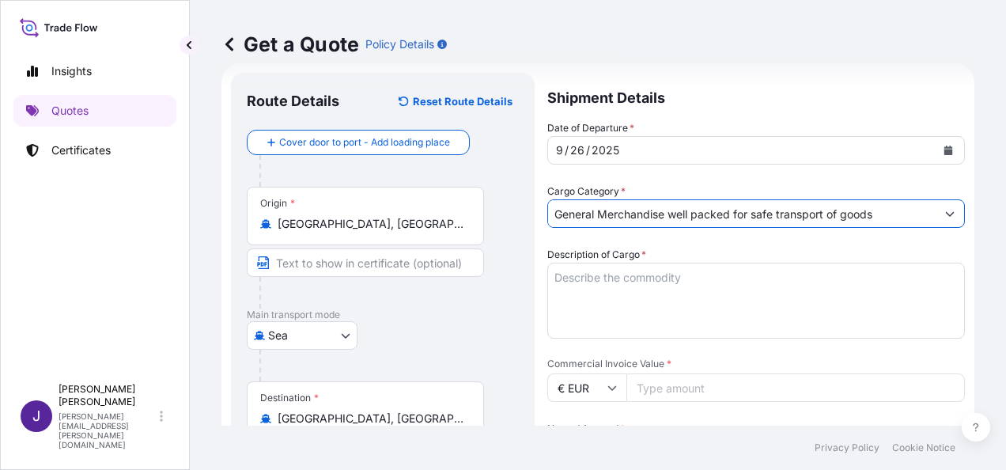
click at [618, 284] on textarea "Description of Cargo *" at bounding box center [755, 301] width 417 height 76
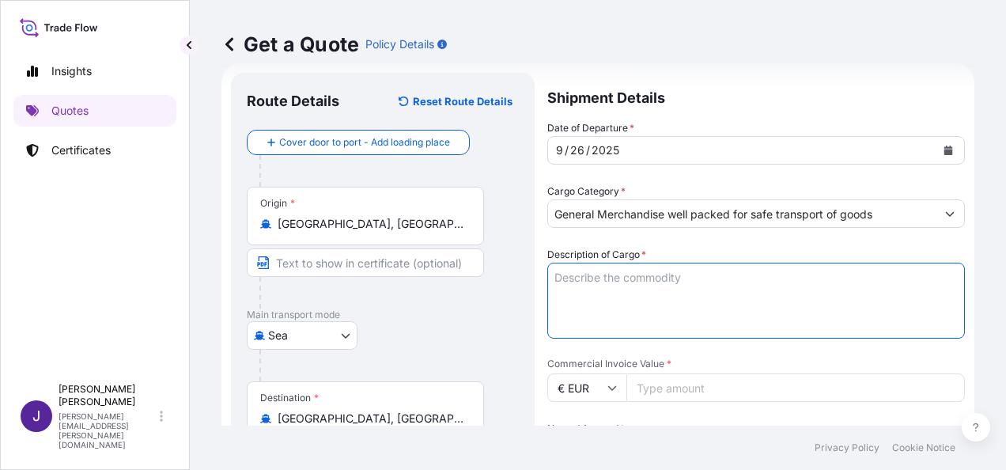
click at [634, 274] on textarea "Description of Cargo *" at bounding box center [755, 301] width 417 height 76
paste textarea "SOFÁ CAMA NIDO CUSTOMIZADO"
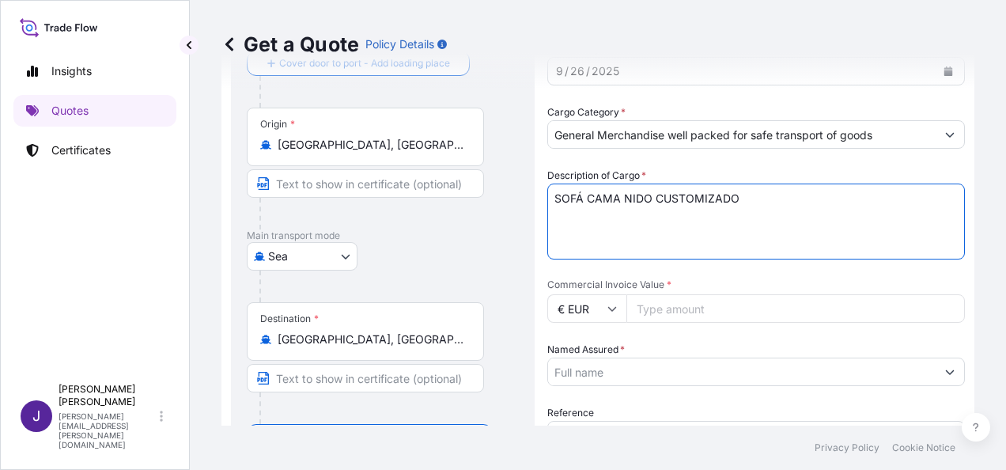
type textarea "SOFÁ CAMA NIDO CUSTOMIZADO"
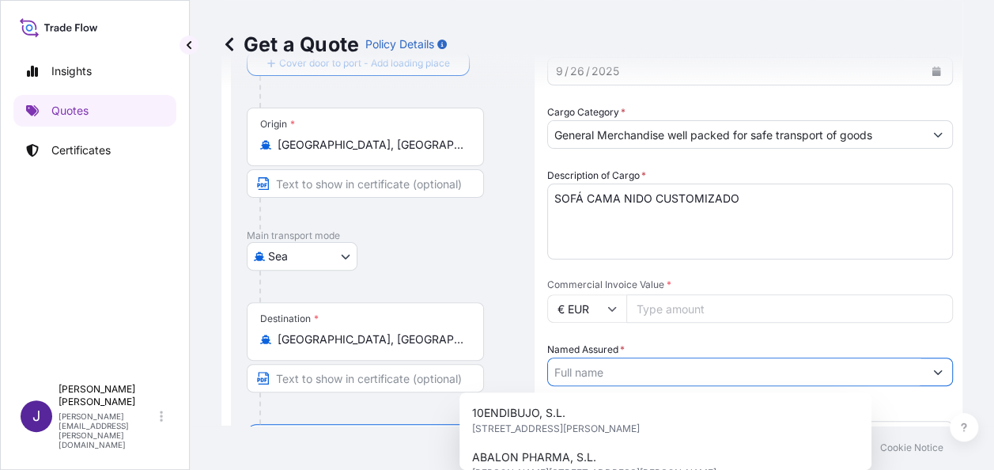
click at [674, 372] on input "Named Assured *" at bounding box center [736, 371] width 376 height 28
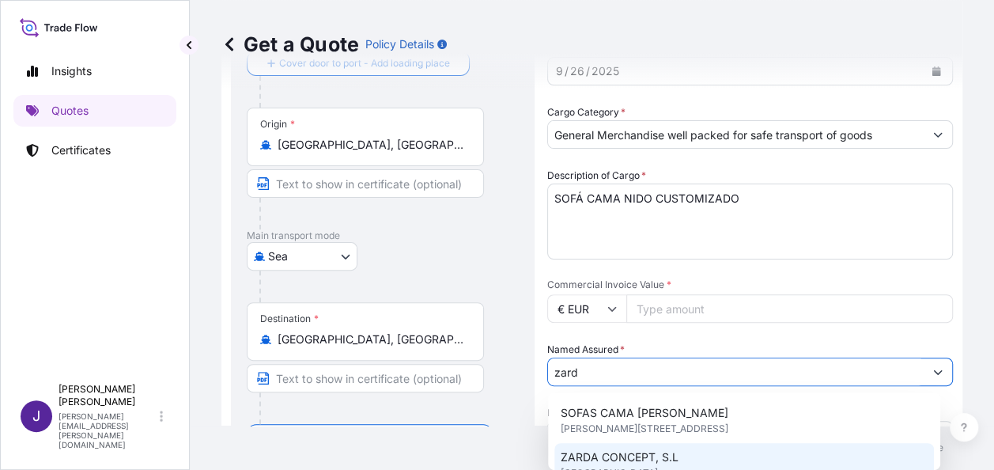
click at [670, 451] on span "ZARDA CONCEPT, S.L" at bounding box center [620, 457] width 118 height 16
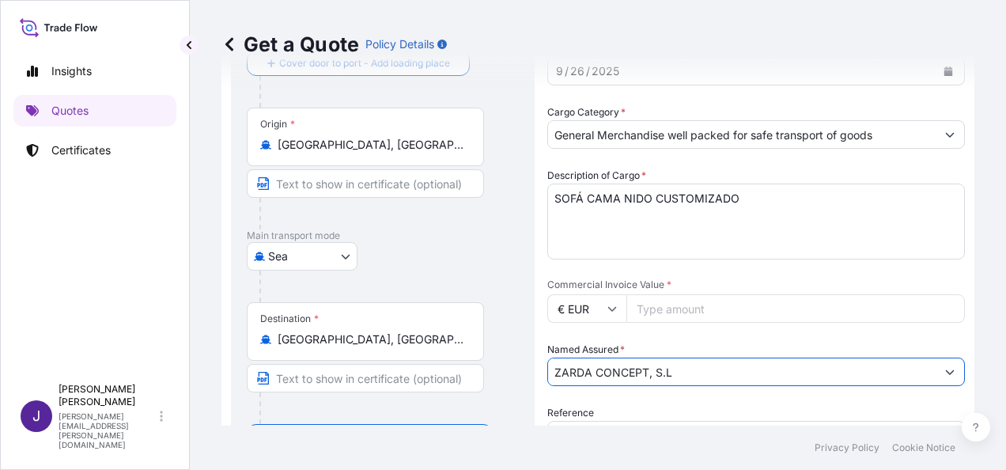
type input "ZARDA CONCEPT, S.L"
drag, startPoint x: 693, startPoint y: 306, endPoint x: 710, endPoint y: 332, distance: 30.9
click at [693, 305] on input "Commercial Invoice Value *" at bounding box center [795, 308] width 338 height 28
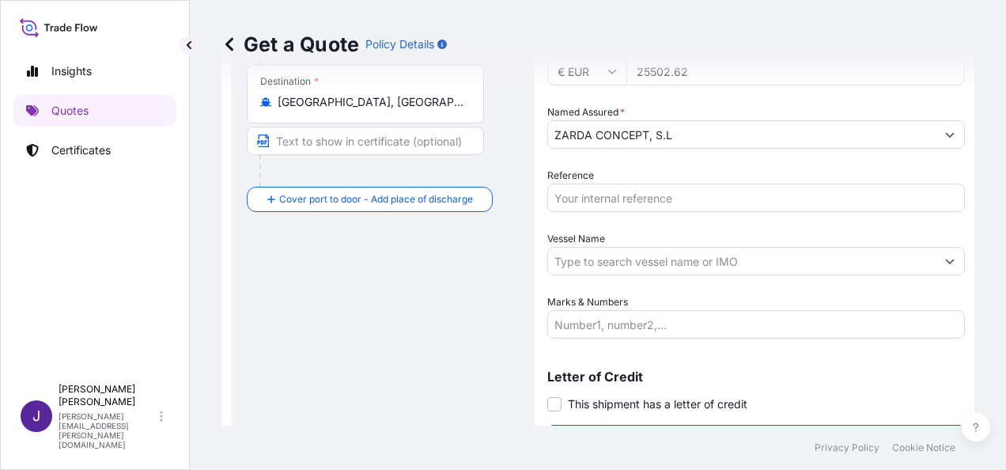
type input "25502.62"
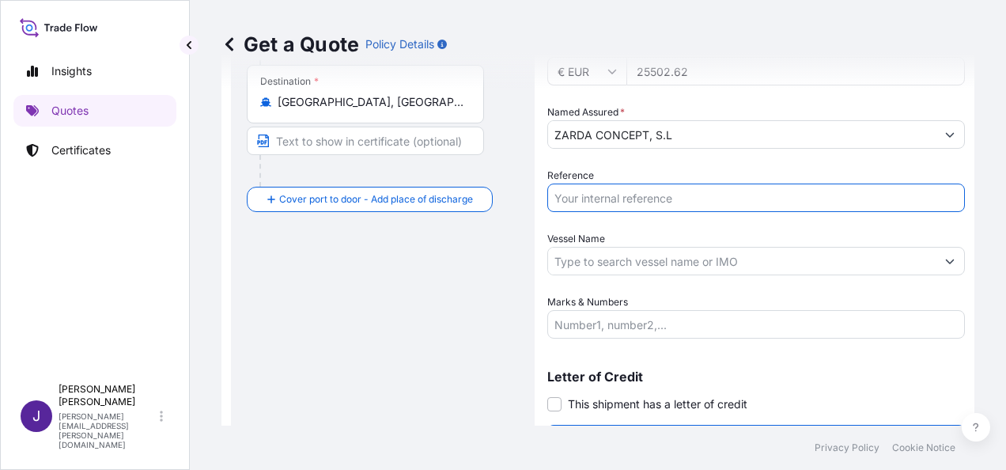
click at [589, 193] on input "Reference" at bounding box center [755, 197] width 417 height 28
type input "57490"
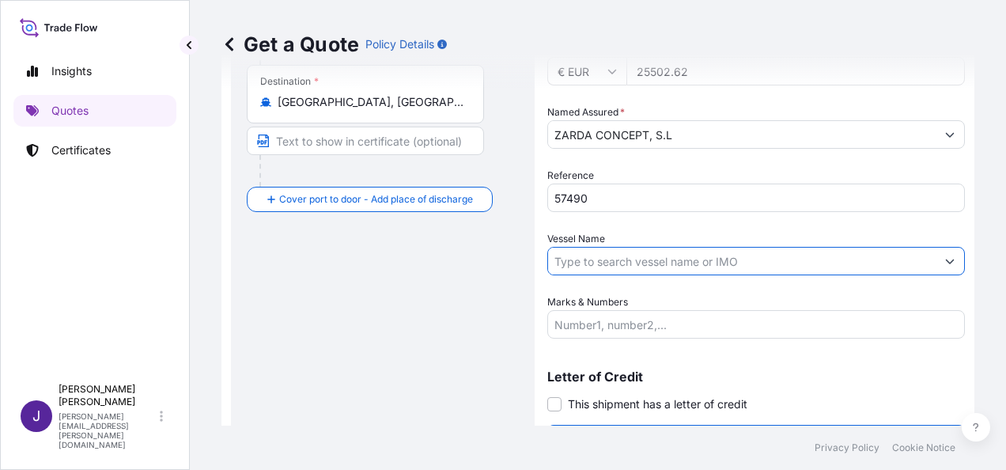
click at [607, 247] on input "Vessel Name" at bounding box center [741, 261] width 387 height 28
drag, startPoint x: 676, startPoint y: 260, endPoint x: 474, endPoint y: 266, distance: 202.5
click at [474, 266] on form "Route Details Reset Route Details Cover door to port - Add loading place Place …" at bounding box center [597, 106] width 753 height 719
paste input "WEC [PERSON_NAME]"
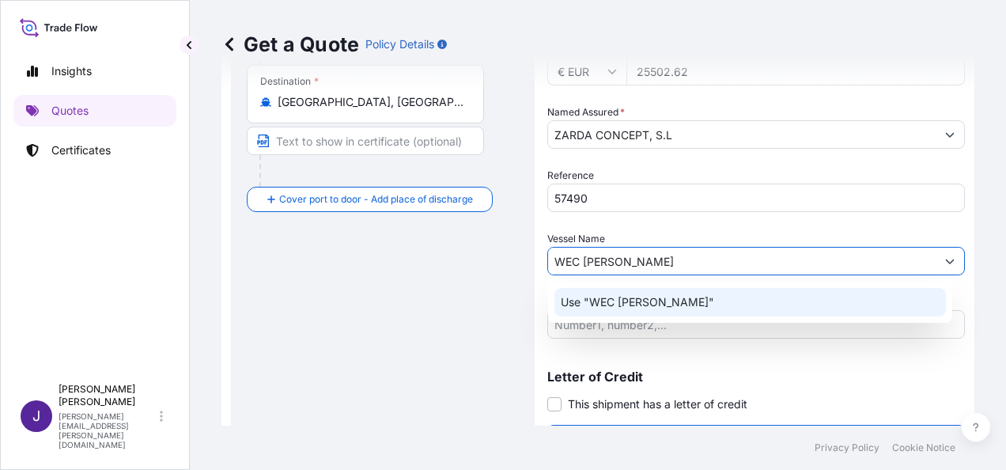
click at [669, 300] on p "Use "WEC [PERSON_NAME]"" at bounding box center [637, 302] width 153 height 16
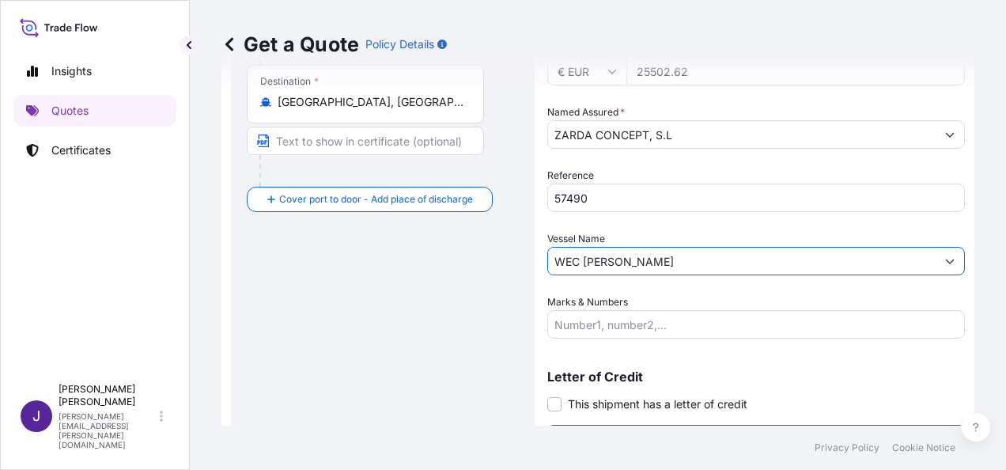
type input "WEC [PERSON_NAME]"
click at [553, 403] on span at bounding box center [554, 404] width 14 height 14
click at [547, 395] on input "This shipment has a letter of credit" at bounding box center [547, 395] width 0 height 0
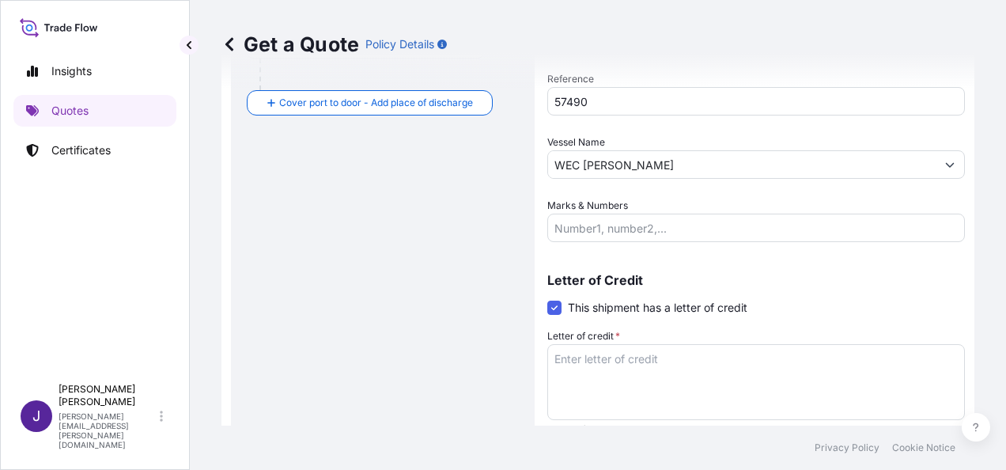
scroll to position [501, 0]
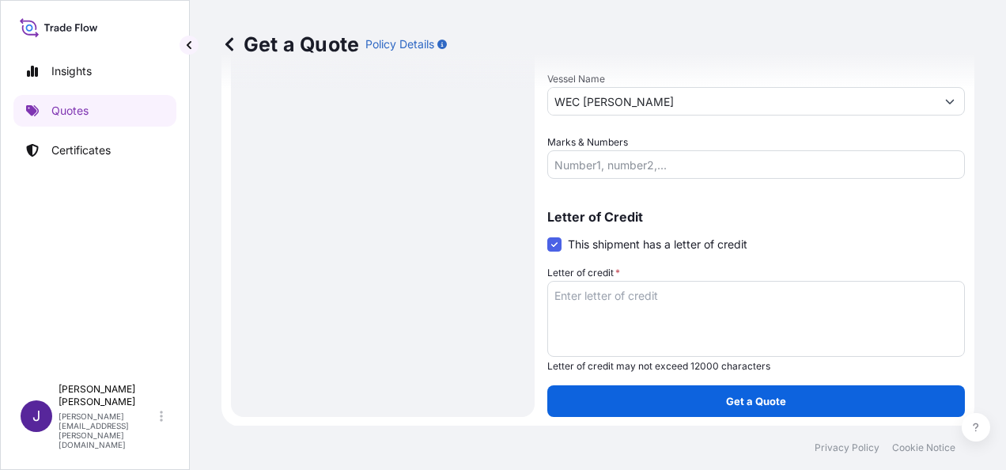
click at [640, 297] on textarea "Letter of credit *" at bounding box center [755, 319] width 417 height 76
paste textarea "ZARDÁ CONCEPT, S.L. CL. Turia 14 - P.I. [GEOGRAPHIC_DATA]"
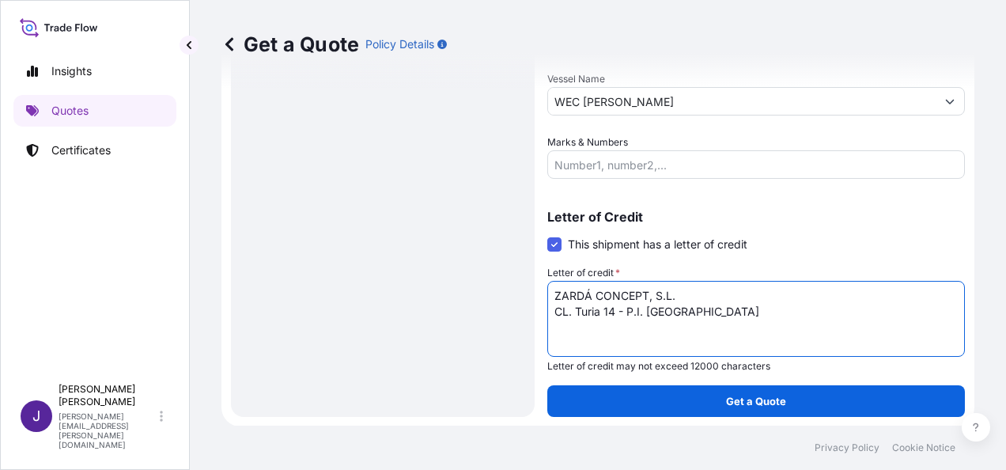
type textarea "ZARDÁ CONCEPT, S.L. CL. Turia 14 - P.I. [GEOGRAPHIC_DATA]"
click at [427, 202] on div "Route Details Reset Route Details Cover door to port - Add loading place Place …" at bounding box center [383, 7] width 272 height 788
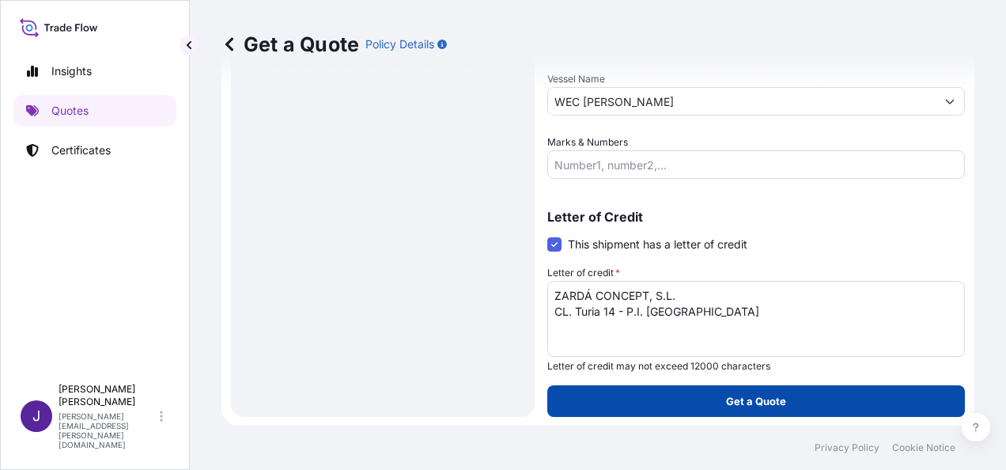
click at [771, 408] on button "Get a Quote" at bounding box center [755, 401] width 417 height 32
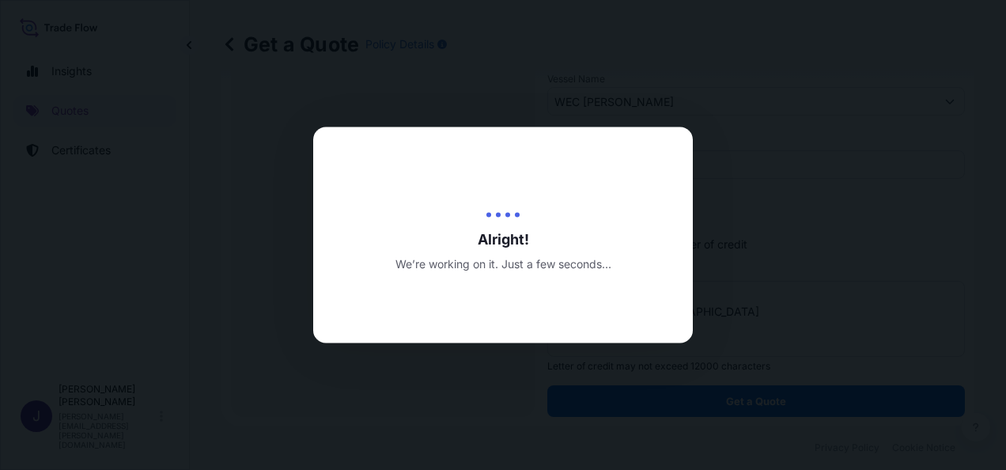
select select "Sea"
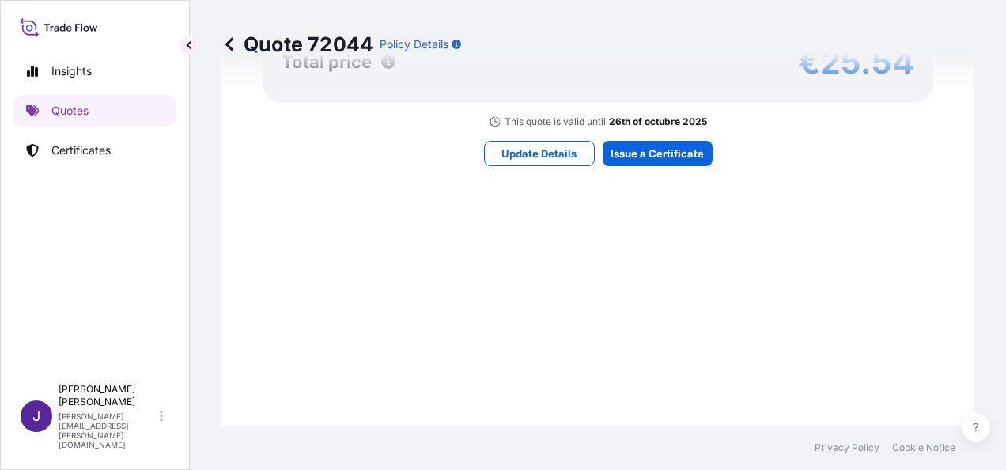
scroll to position [1575, 0]
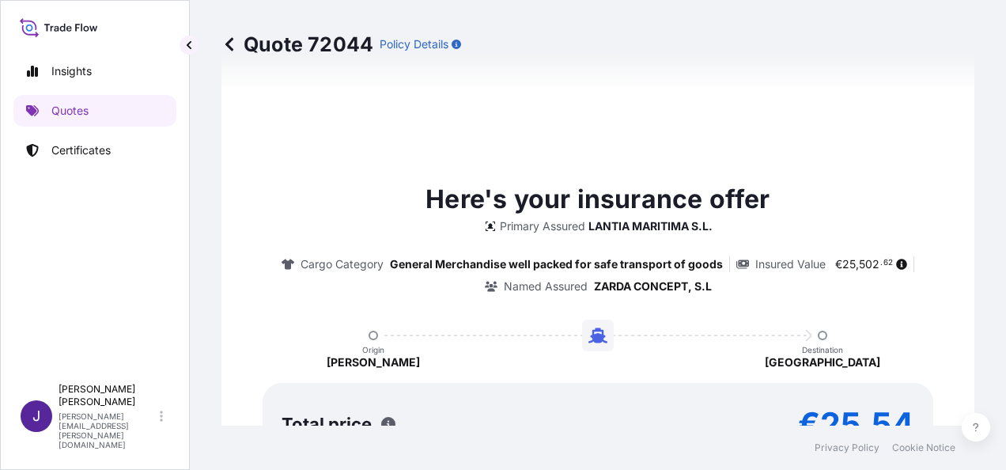
type input "[DATE]"
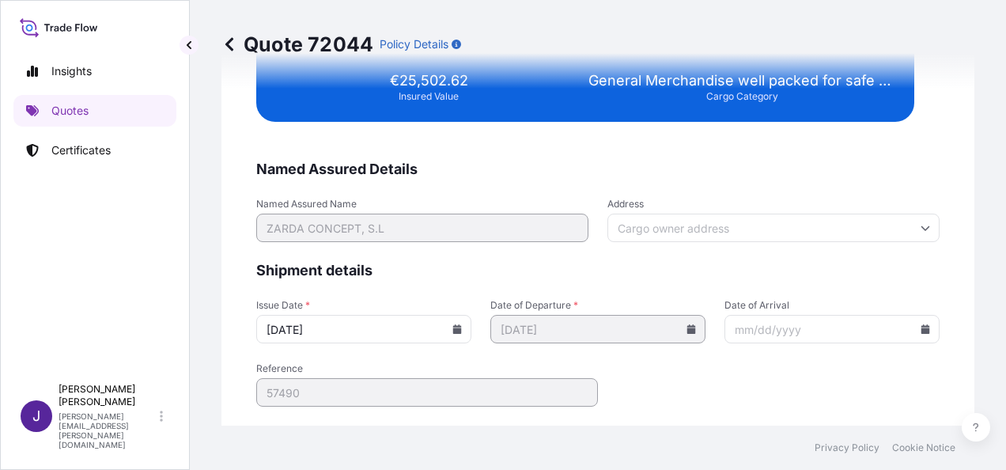
scroll to position [3228, 0]
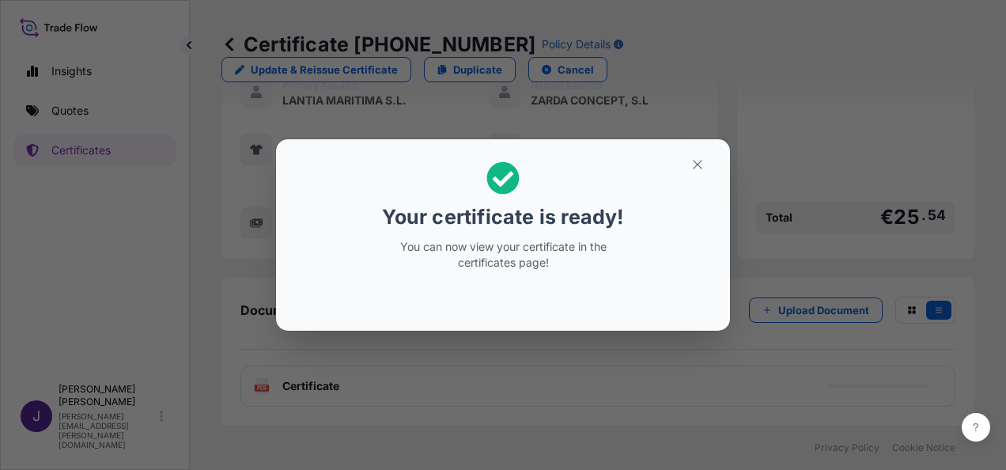
scroll to position [391, 0]
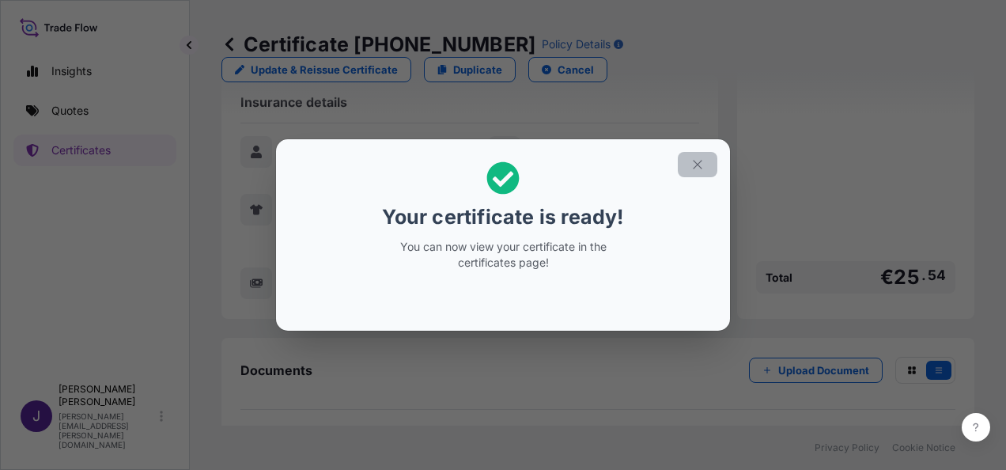
click at [699, 166] on icon "button" at bounding box center [697, 164] width 9 height 9
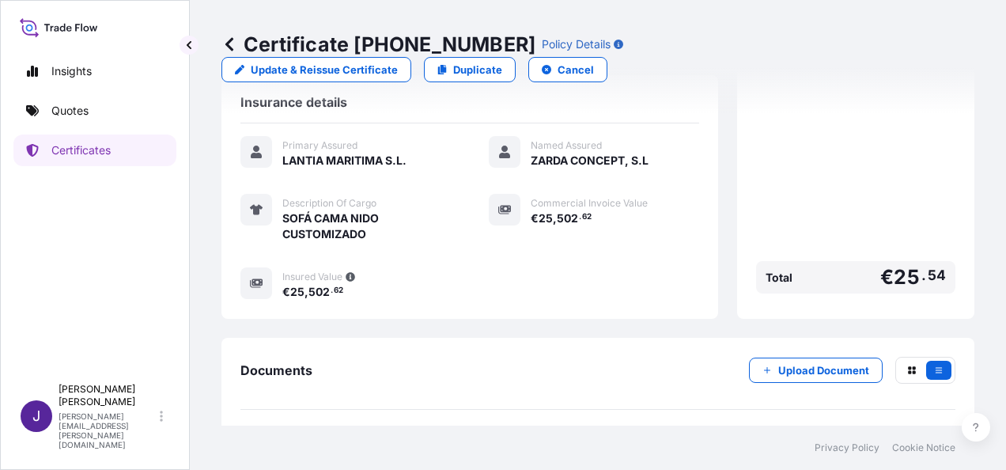
click at [285, 438] on span "Certificate" at bounding box center [310, 446] width 57 height 16
click at [398, 62] on p "Update & Reissue Certificate" at bounding box center [324, 70] width 147 height 16
select select "Sea"
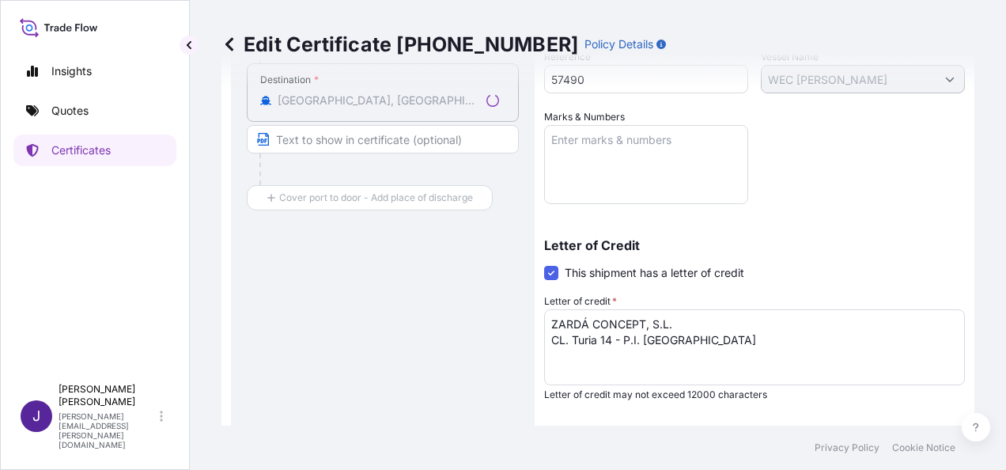
select select "31519"
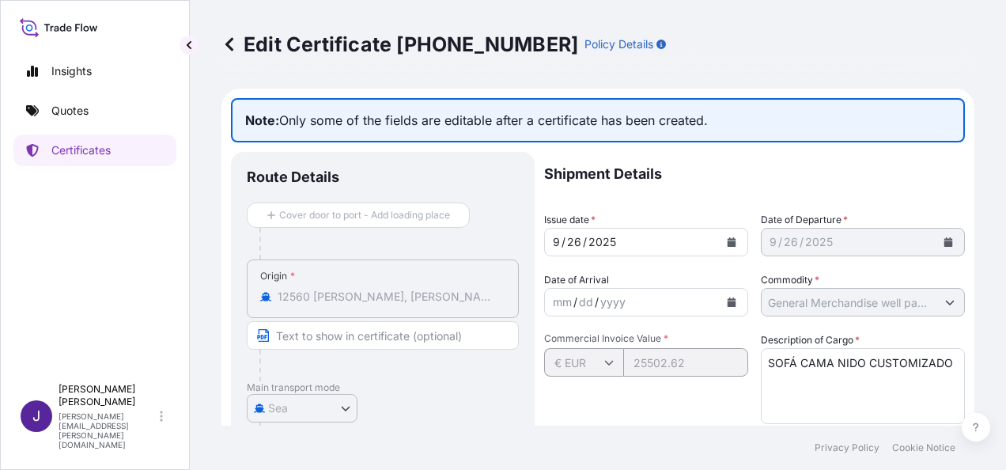
click at [233, 47] on icon at bounding box center [229, 44] width 16 height 16
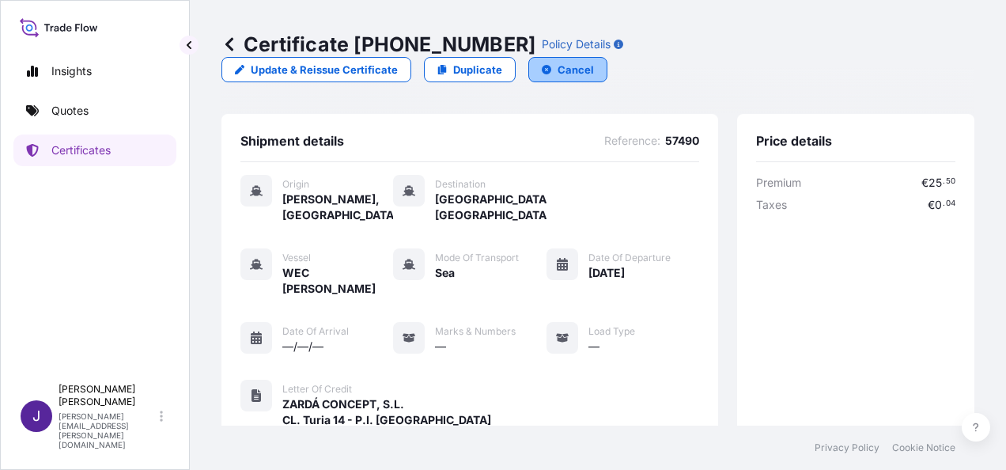
click at [594, 62] on p "Cancel" at bounding box center [575, 70] width 36 height 16
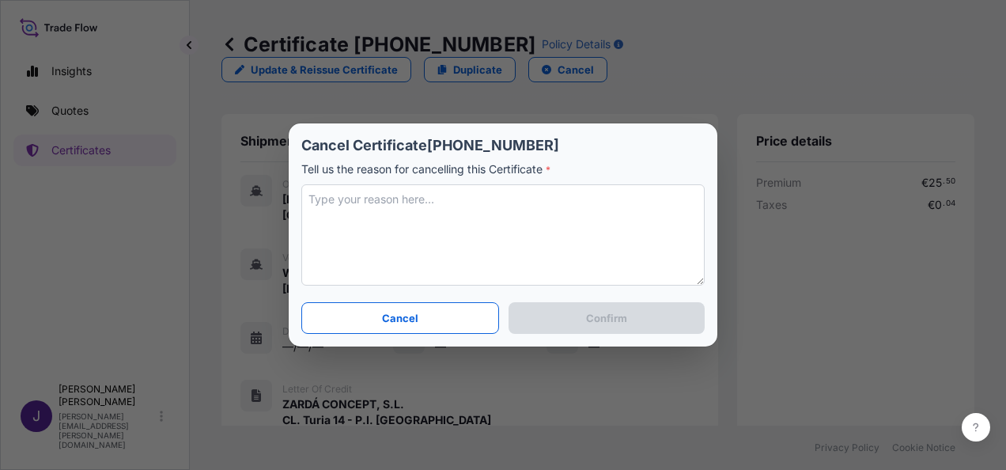
click at [411, 200] on textarea at bounding box center [502, 234] width 403 height 101
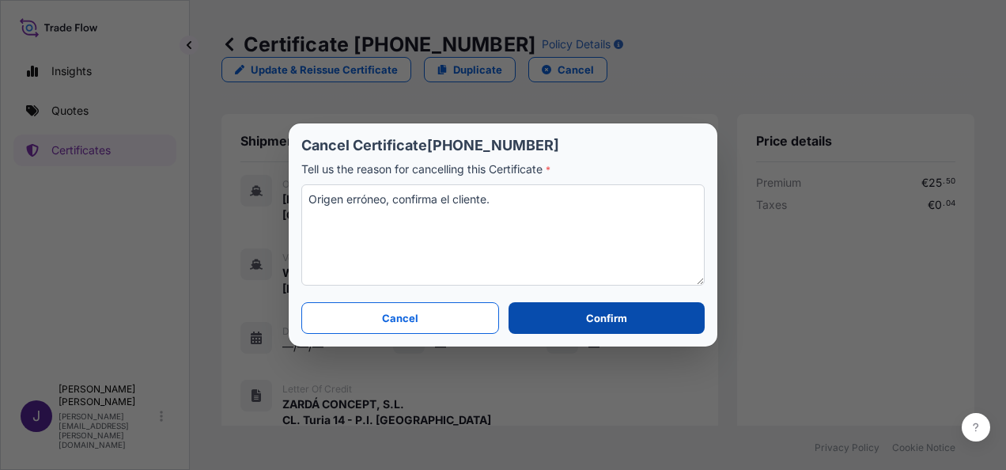
type textarea "Origen erróneo, confirma el cliente."
click at [640, 327] on button "Confirm" at bounding box center [606, 318] width 196 height 32
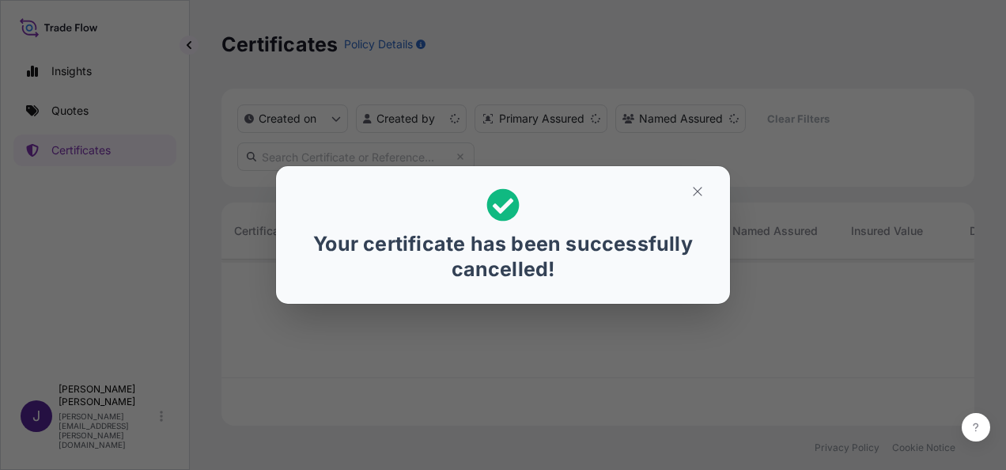
scroll to position [163, 740]
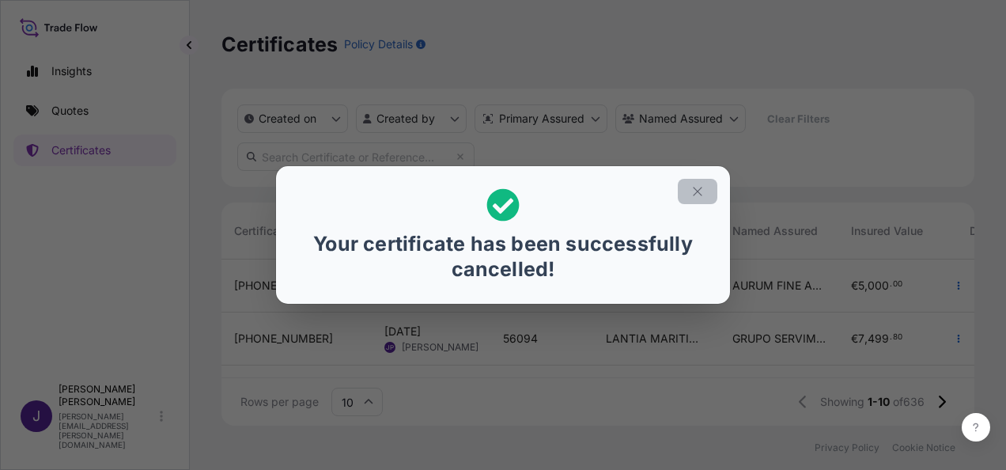
click at [703, 185] on icon "button" at bounding box center [697, 191] width 14 height 14
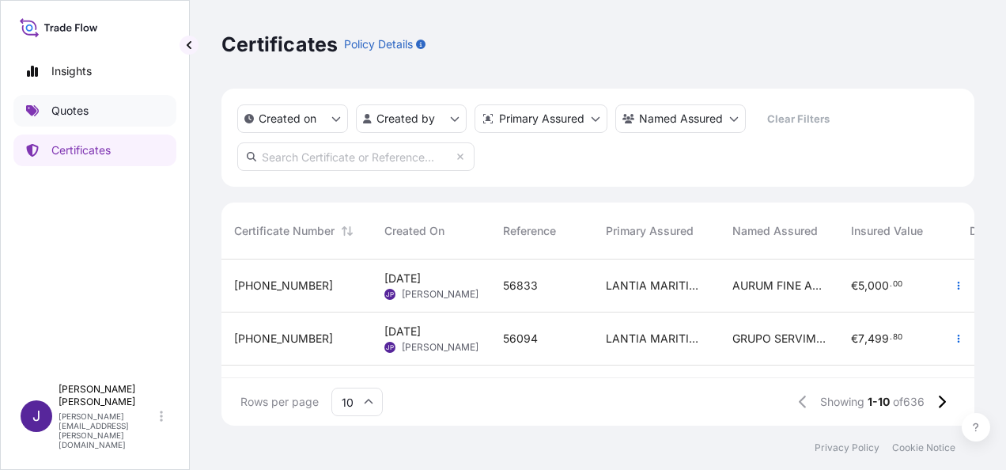
click at [81, 109] on p "Quotes" at bounding box center [69, 111] width 37 height 16
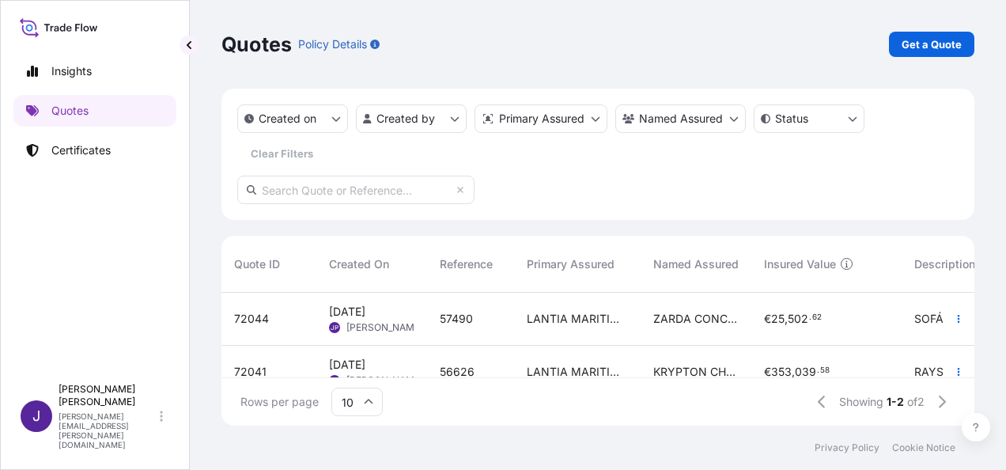
click at [626, 327] on div "LANTIA MARITIMA S.L." at bounding box center [577, 319] width 127 height 53
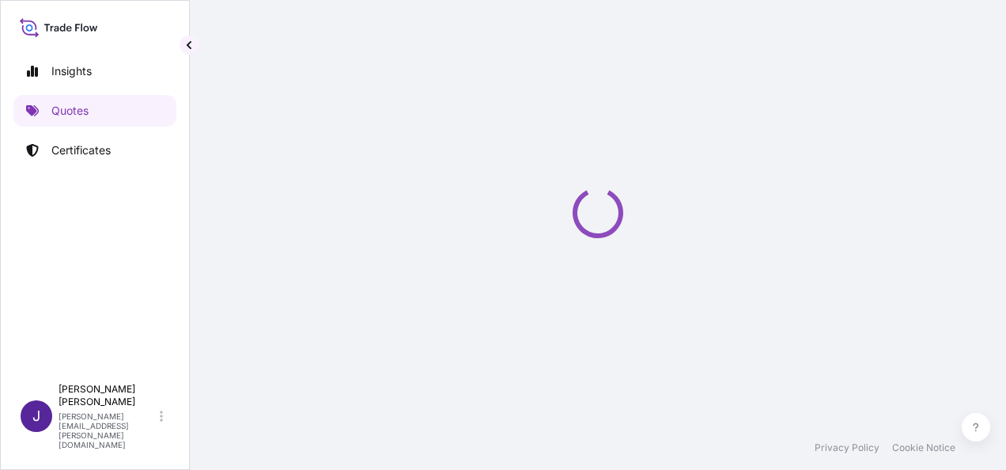
select select "Sea"
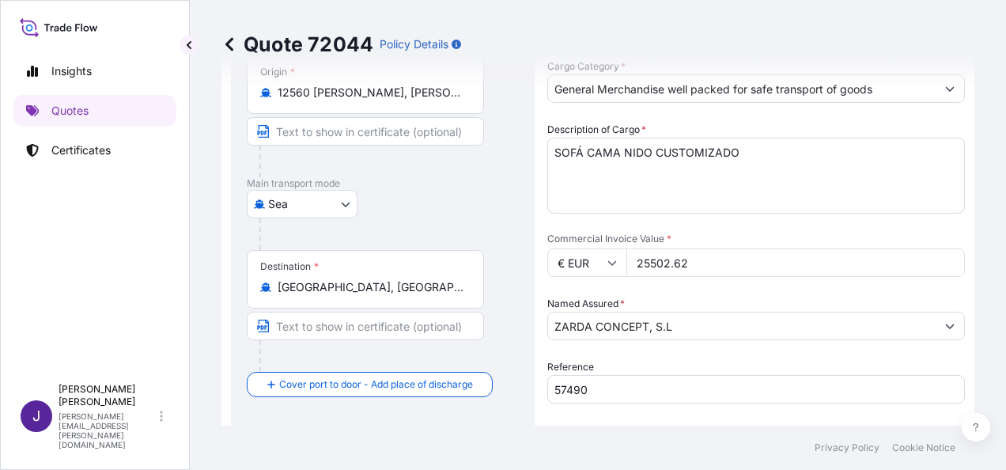
scroll to position [9, 0]
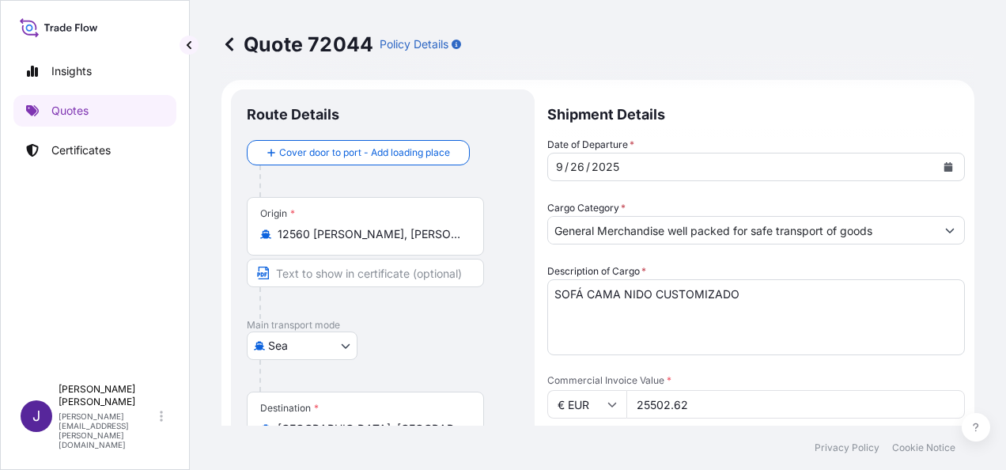
drag, startPoint x: 465, startPoint y: 236, endPoint x: 250, endPoint y: 229, distance: 215.2
click at [250, 229] on div "Origin * [GEOGRAPHIC_DATA][PERSON_NAME], [PERSON_NAME], [GEOGRAPHIC_DATA]" at bounding box center [365, 226] width 237 height 59
click at [405, 340] on div "[GEOGRAPHIC_DATA]" at bounding box center [383, 345] width 272 height 28
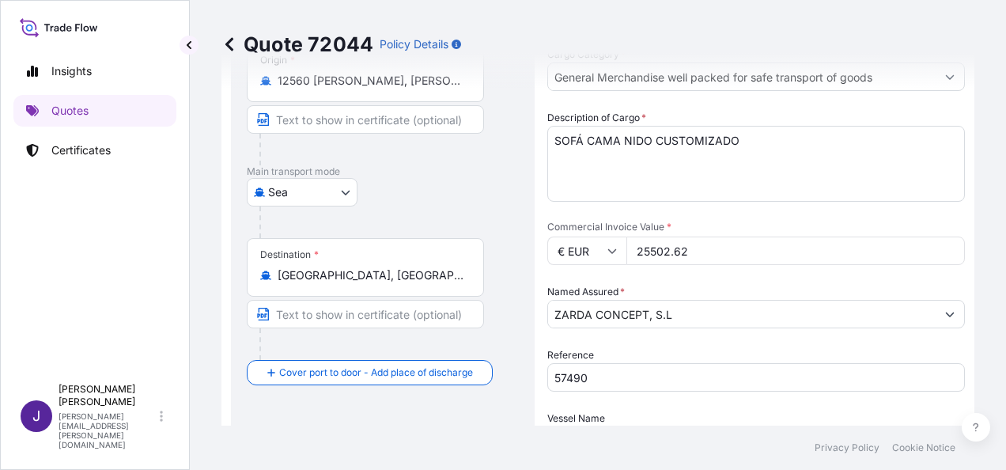
scroll to position [167, 0]
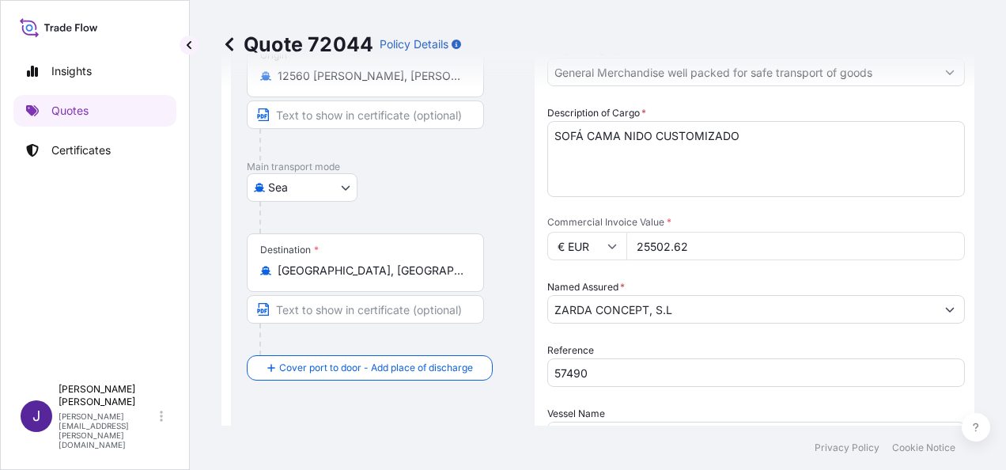
click at [334, 187] on body "Insights Quotes Certificates J [PERSON_NAME] [PERSON_NAME][EMAIL_ADDRESS][PERSO…" at bounding box center [503, 235] width 1006 height 470
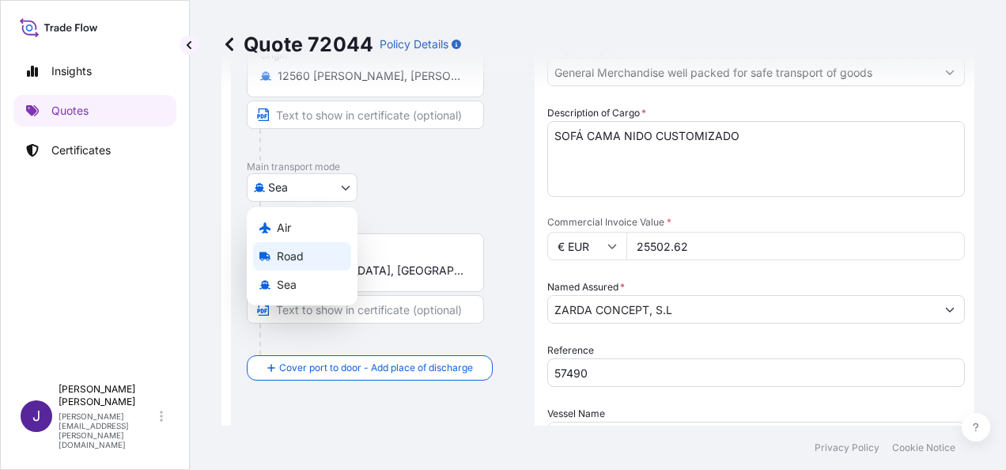
click at [286, 247] on div "Road" at bounding box center [302, 256] width 98 height 28
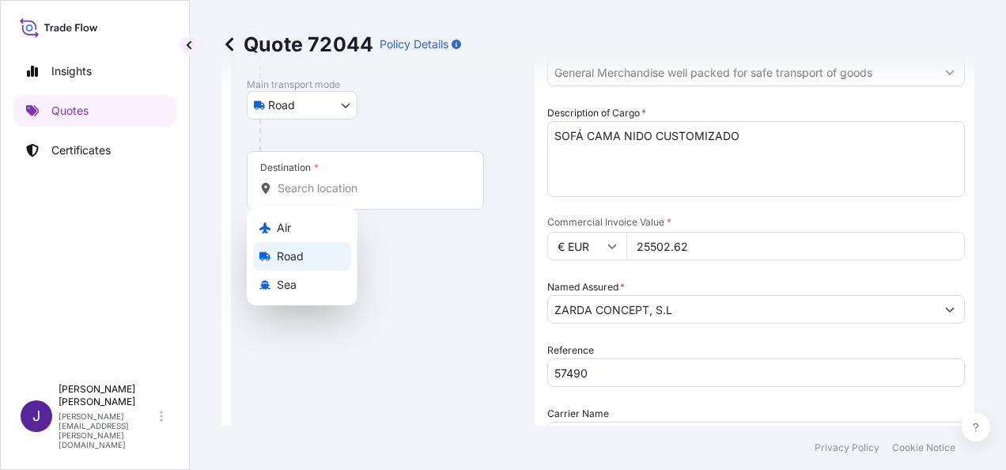
scroll to position [116, 0]
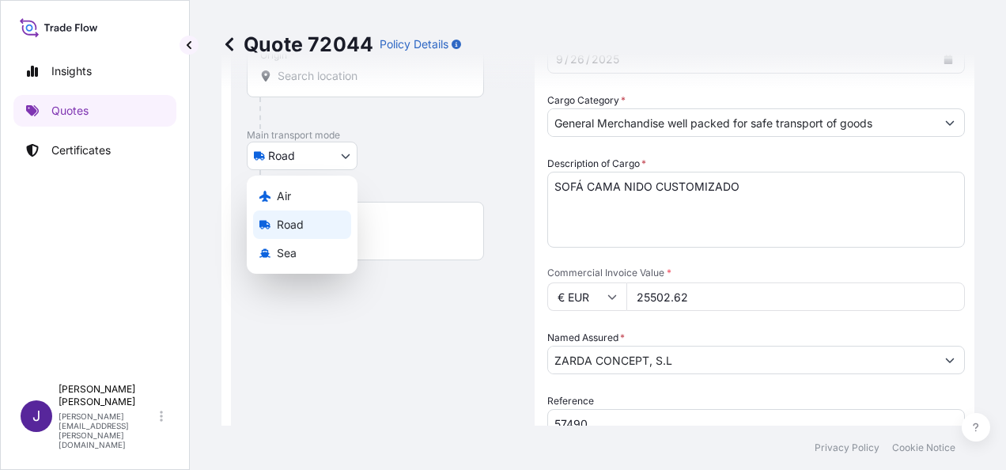
click at [305, 153] on body "Insights Quotes Certificates J [PERSON_NAME] [PERSON_NAME][EMAIL_ADDRESS][PERSO…" at bounding box center [503, 235] width 1006 height 470
click at [278, 262] on div "Sea" at bounding box center [302, 253] width 98 height 28
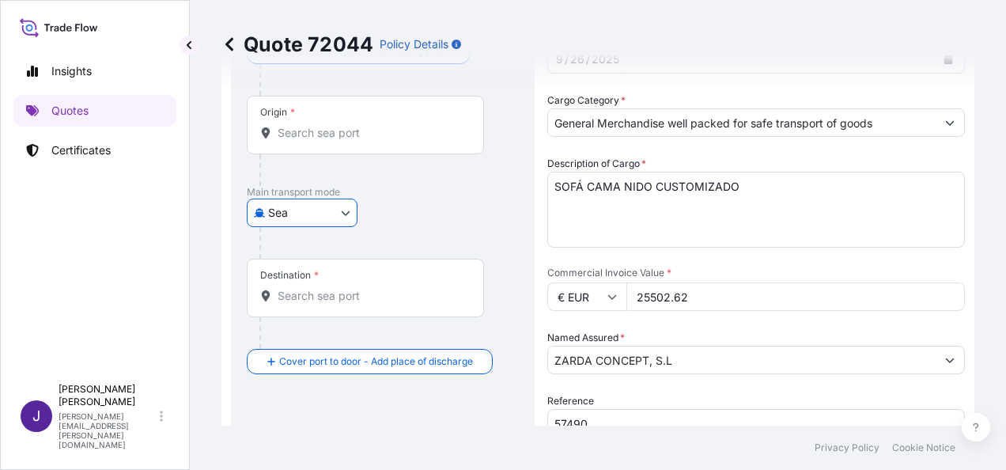
click at [364, 122] on div "Origin *" at bounding box center [365, 125] width 237 height 59
click at [364, 125] on input "Origin *" at bounding box center [371, 133] width 187 height 16
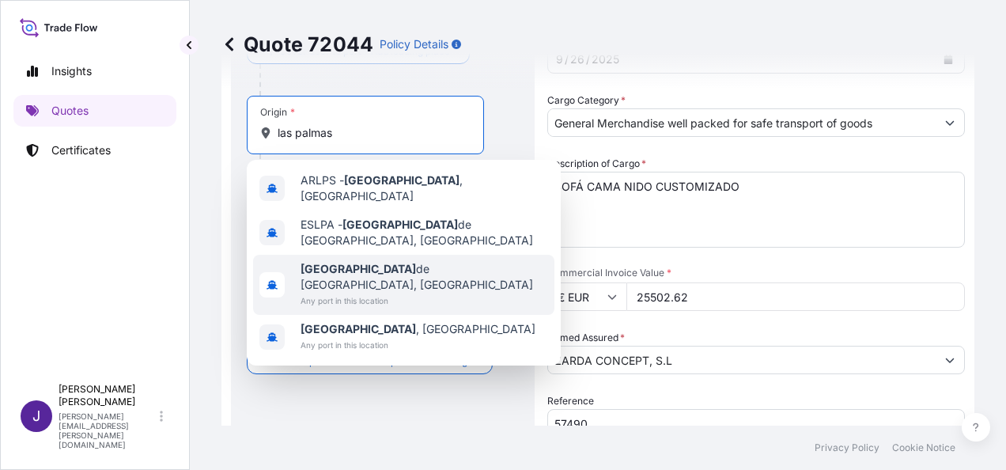
click at [423, 263] on span "[GEOGRAPHIC_DATA], [GEOGRAPHIC_DATA]" at bounding box center [423, 277] width 247 height 32
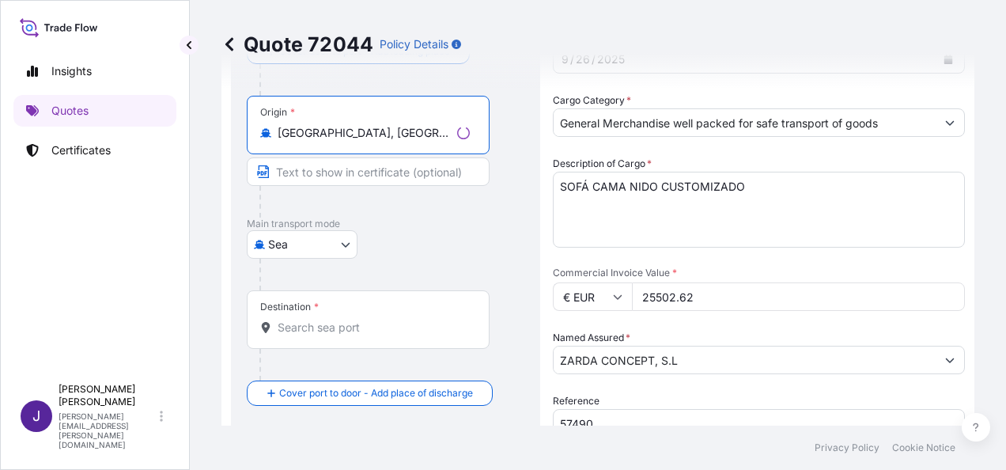
type input "[GEOGRAPHIC_DATA], [GEOGRAPHIC_DATA]"
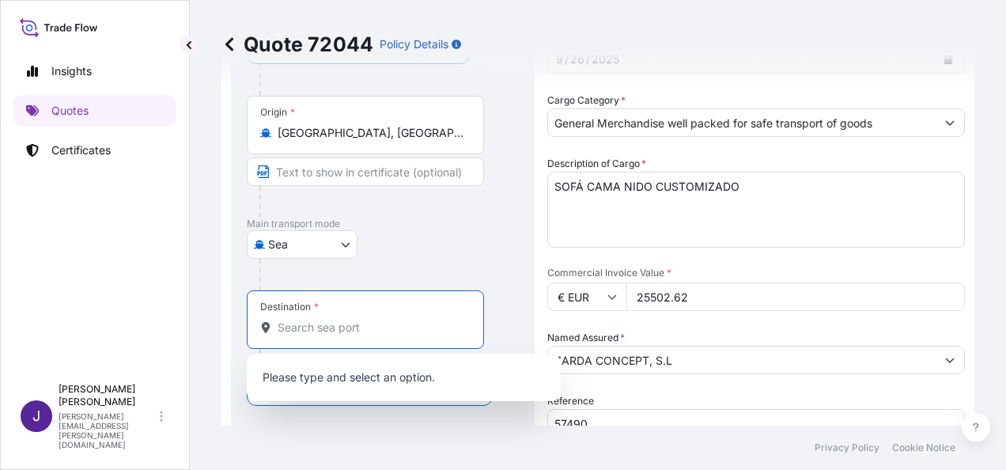
click at [376, 332] on input "Destination *" at bounding box center [371, 327] width 187 height 16
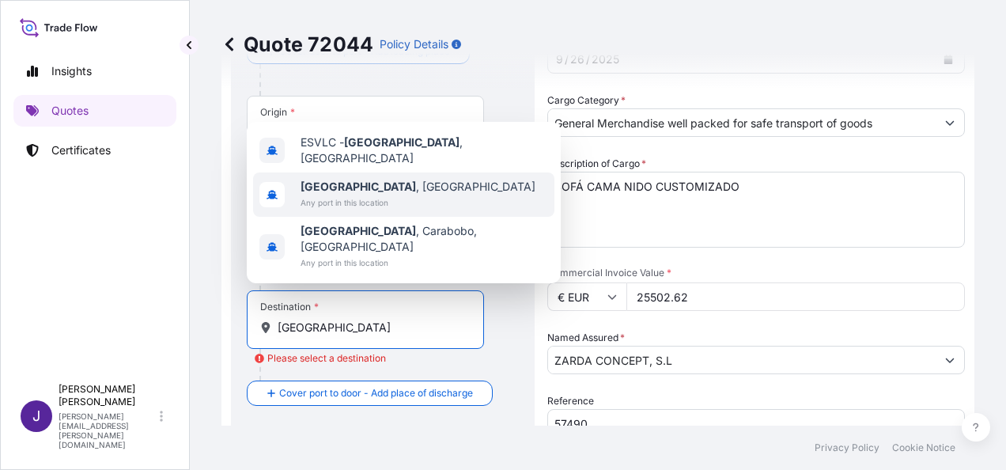
click at [362, 195] on span "[GEOGRAPHIC_DATA] , [GEOGRAPHIC_DATA]" at bounding box center [417, 187] width 235 height 16
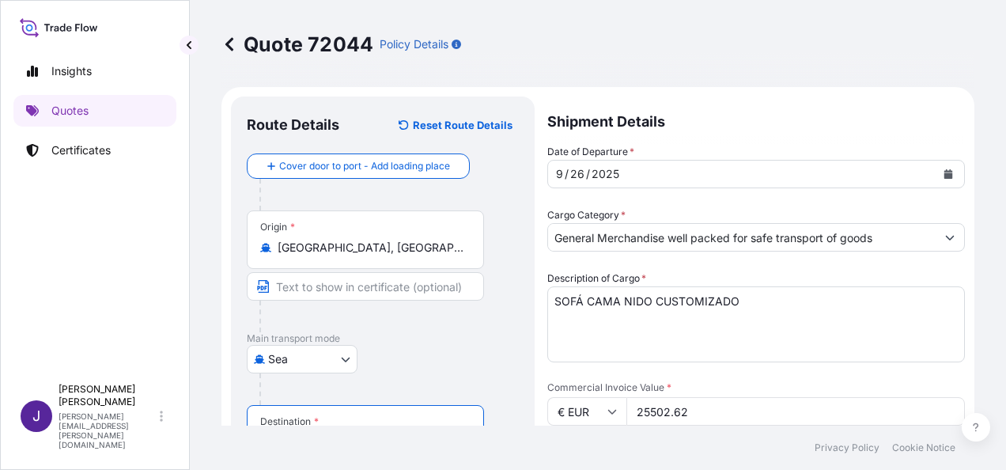
scroll to position [0, 0]
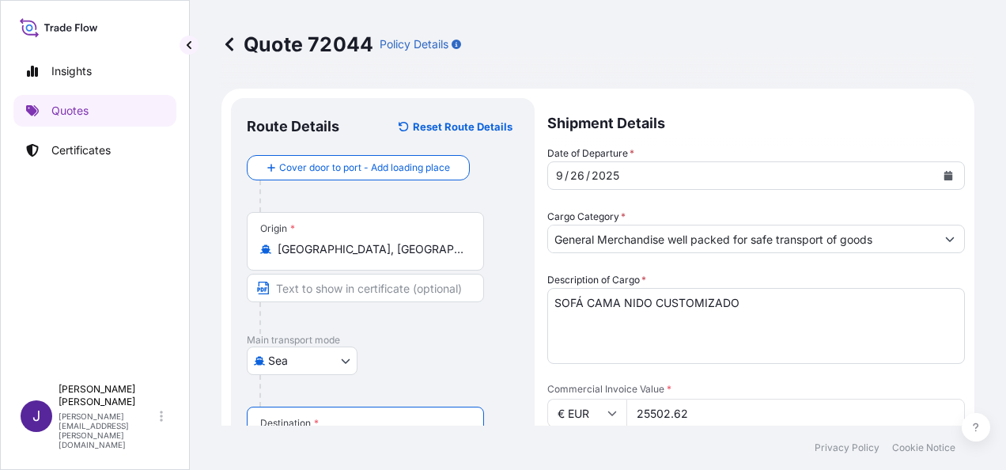
type input "[GEOGRAPHIC_DATA], [GEOGRAPHIC_DATA]"
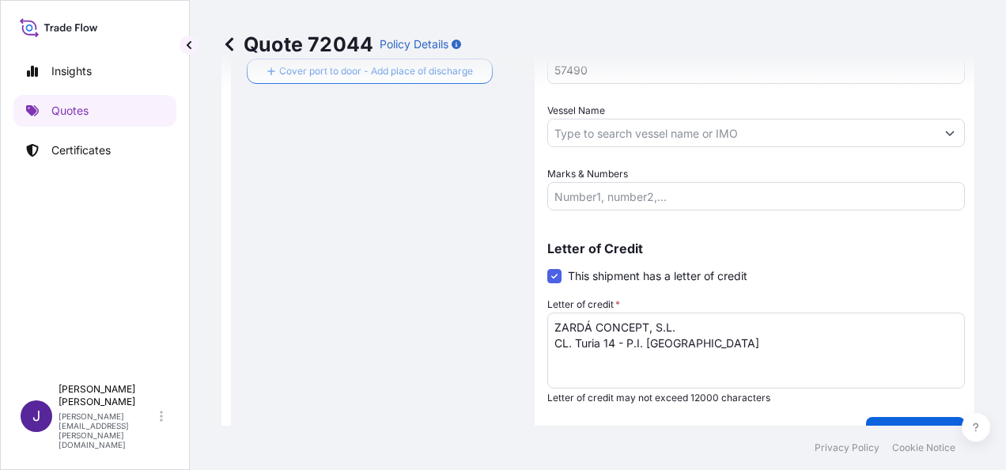
scroll to position [474, 0]
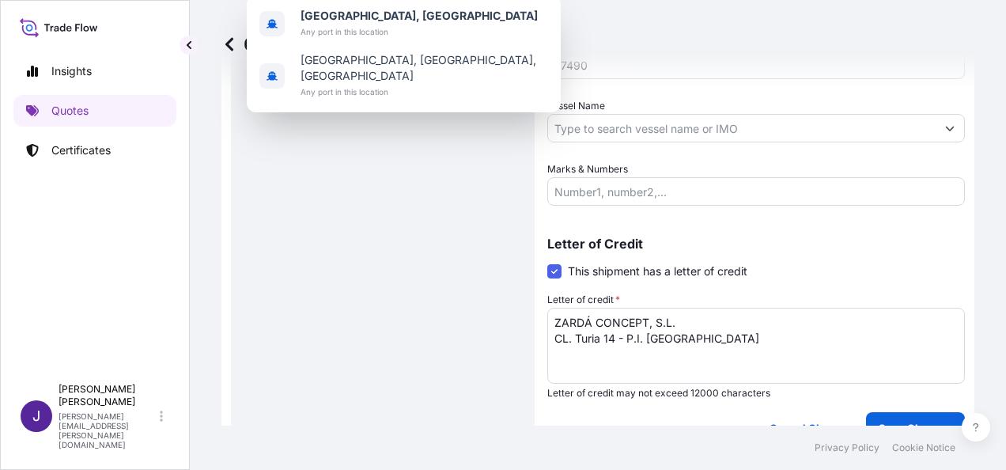
click at [658, 127] on input "Vessel Name" at bounding box center [741, 128] width 387 height 28
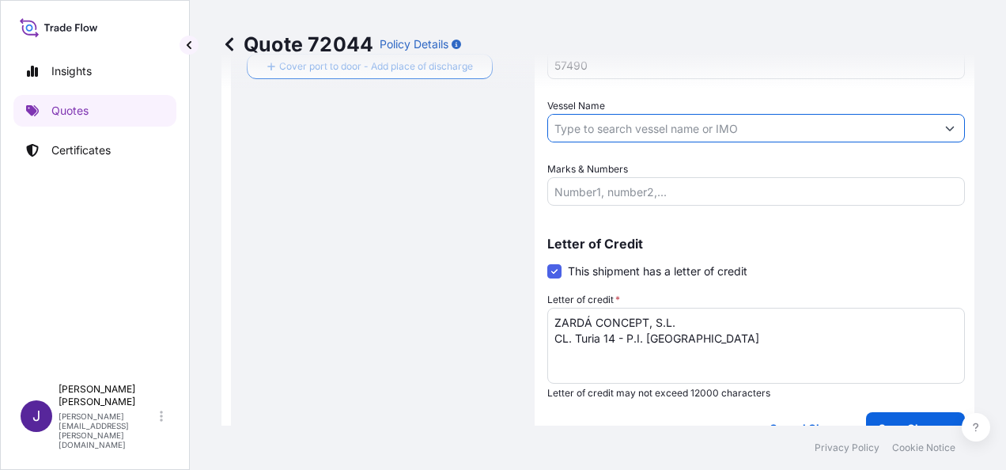
paste input "WEC [PERSON_NAME]"
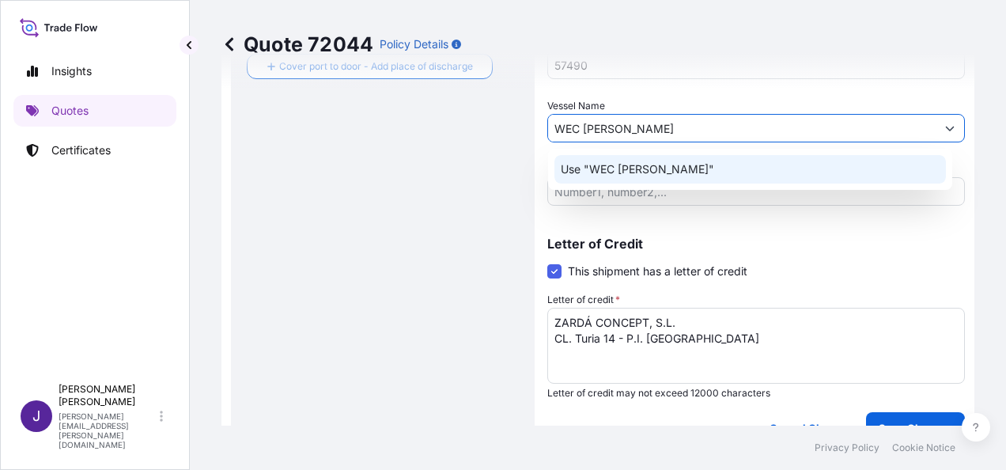
click at [595, 172] on p "Use "WEC [PERSON_NAME]"" at bounding box center [637, 169] width 153 height 16
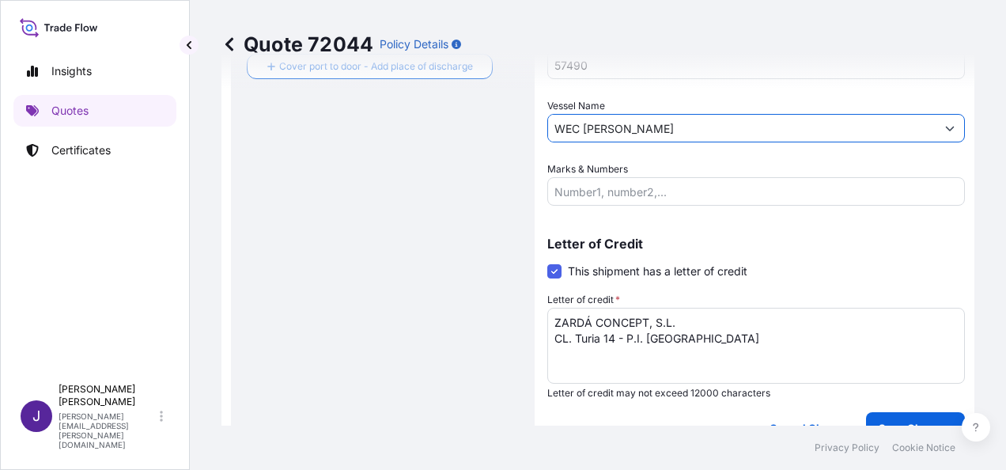
type input "WEC [PERSON_NAME]"
click at [401, 209] on div "Route Details Reset Route Details Cover door to port - Add loading place Place …" at bounding box center [383, 33] width 272 height 788
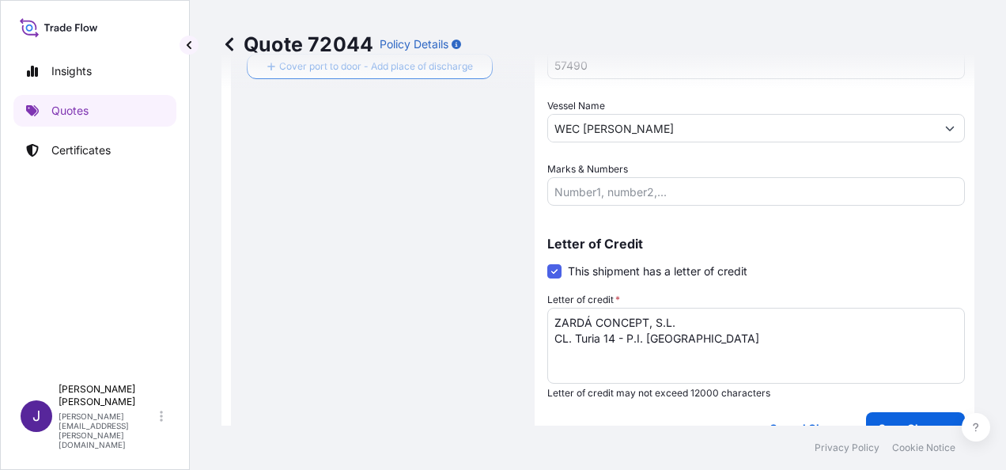
scroll to position [316, 0]
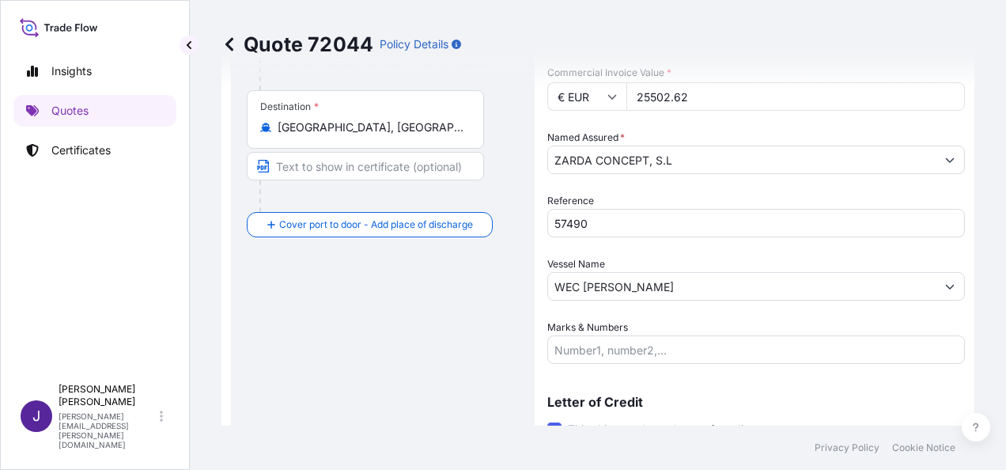
click at [366, 338] on div "Route Details Reset Route Details Cover door to port - Add loading place Place …" at bounding box center [383, 192] width 272 height 788
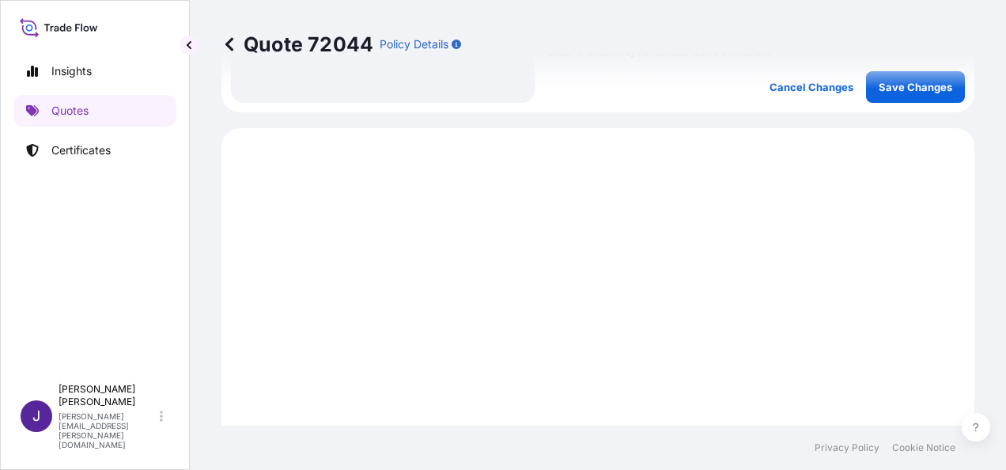
scroll to position [791, 0]
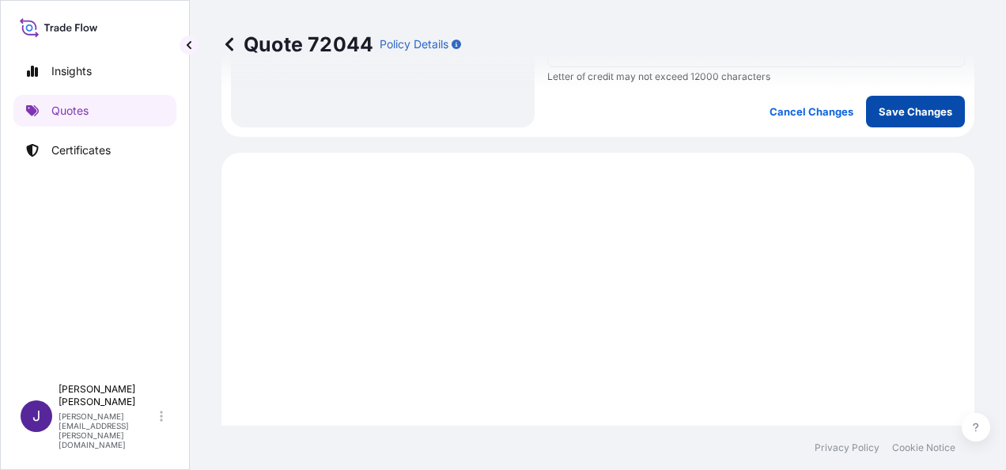
click at [908, 120] on button "Save Changes" at bounding box center [915, 112] width 99 height 32
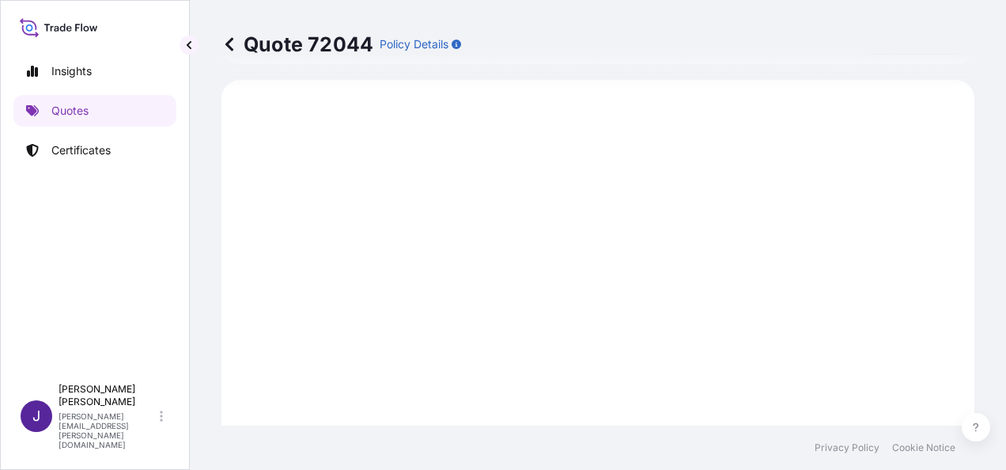
select select "Sea"
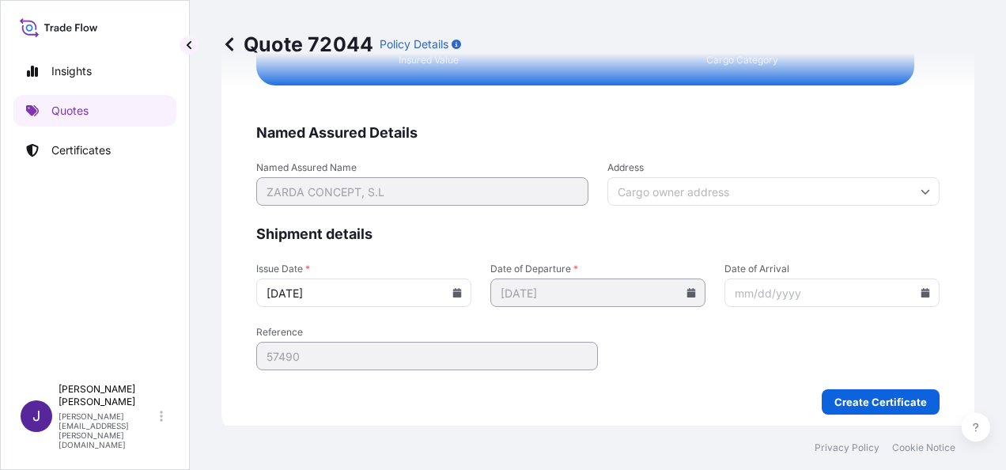
scroll to position [3228, 0]
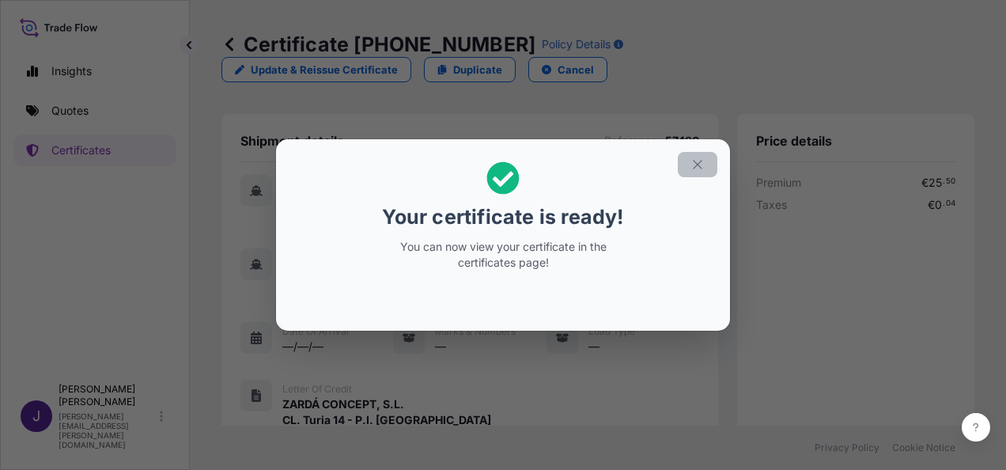
click at [702, 160] on icon "button" at bounding box center [697, 164] width 14 height 14
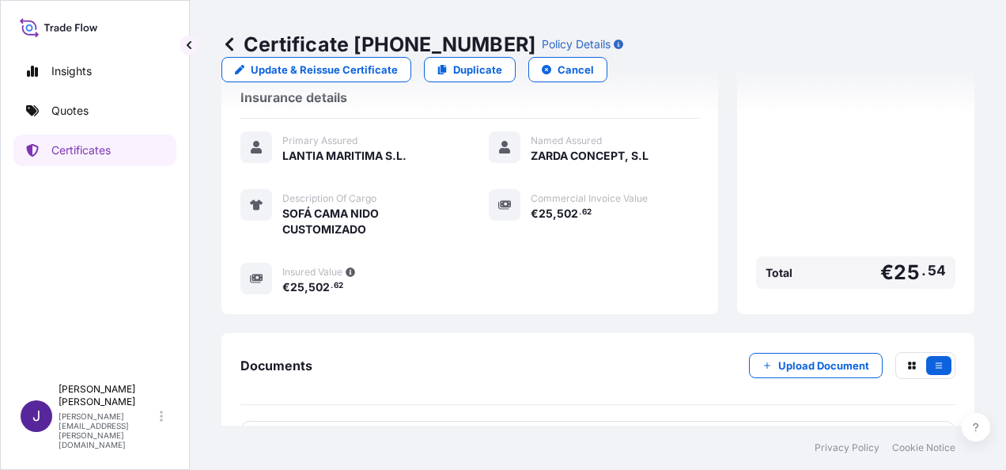
scroll to position [406, 0]
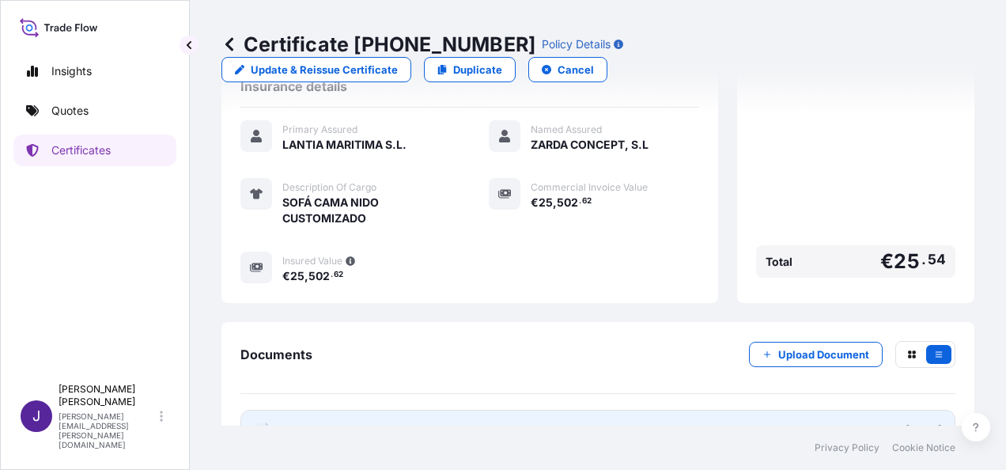
click at [435, 410] on link "PDF Certificate [DATE]" at bounding box center [597, 430] width 715 height 41
